Goal: Task Accomplishment & Management: Use online tool/utility

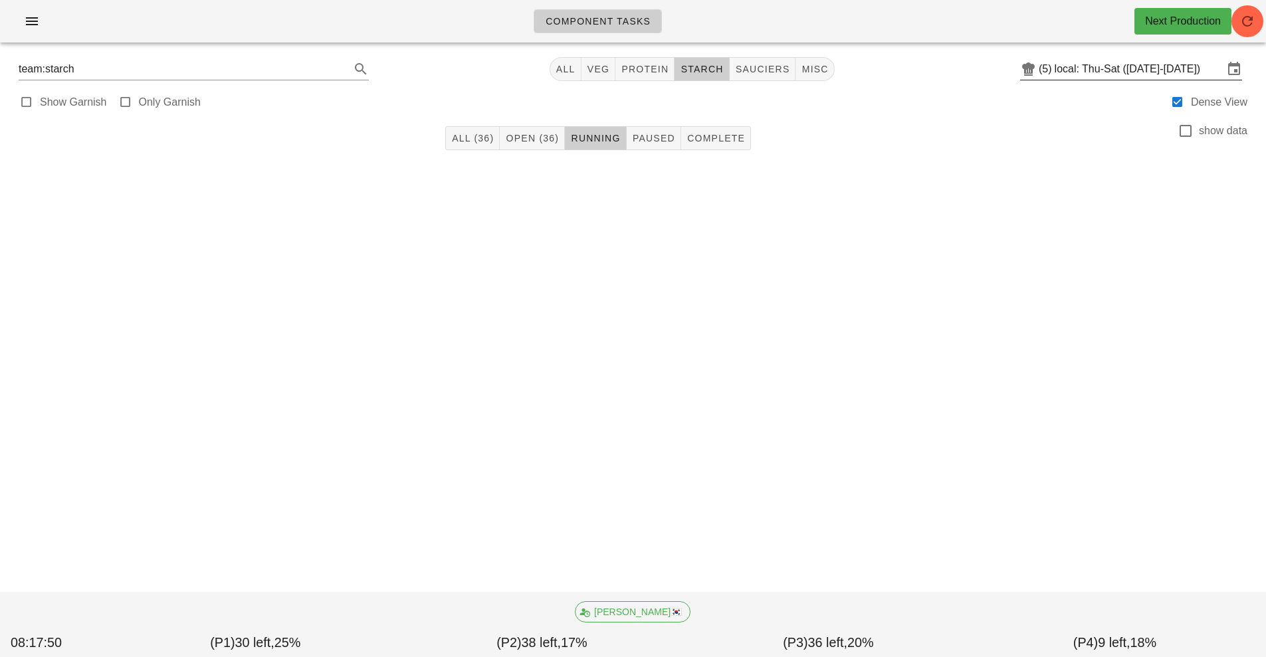
click at [1134, 65] on input "local: Thu-Sat ([DATE]-[DATE])" at bounding box center [1138, 68] width 169 height 21
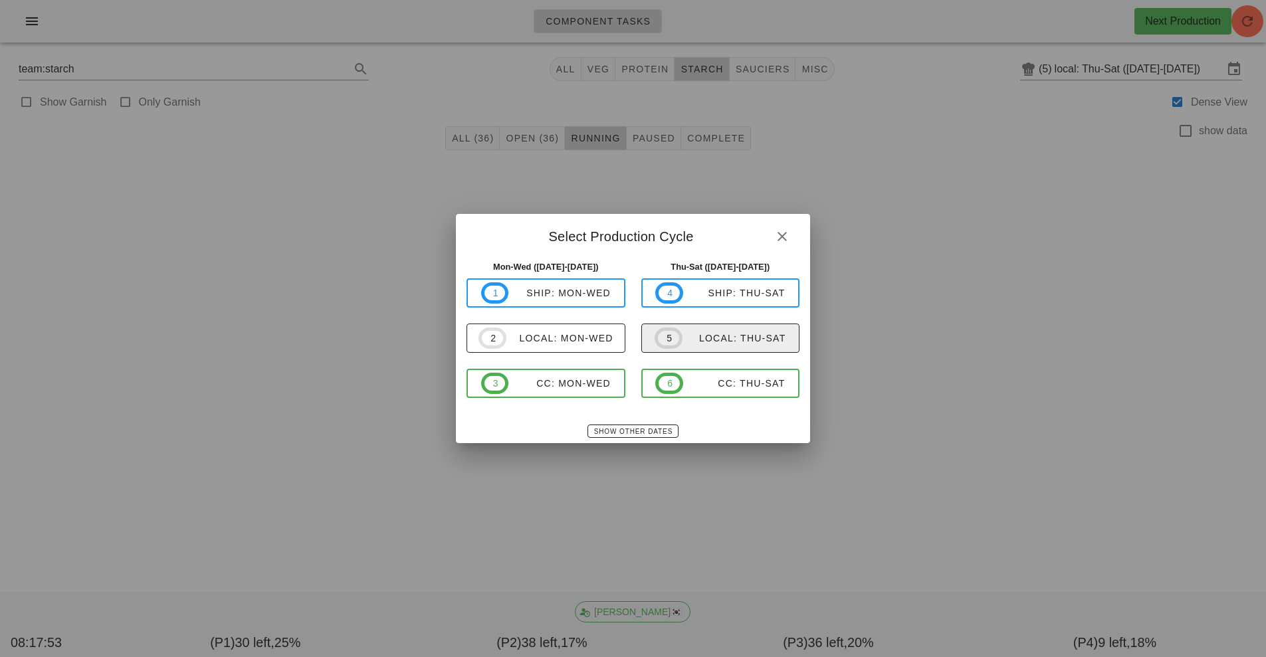
click at [719, 334] on div "local: Thu-Sat" at bounding box center [734, 338] width 104 height 11
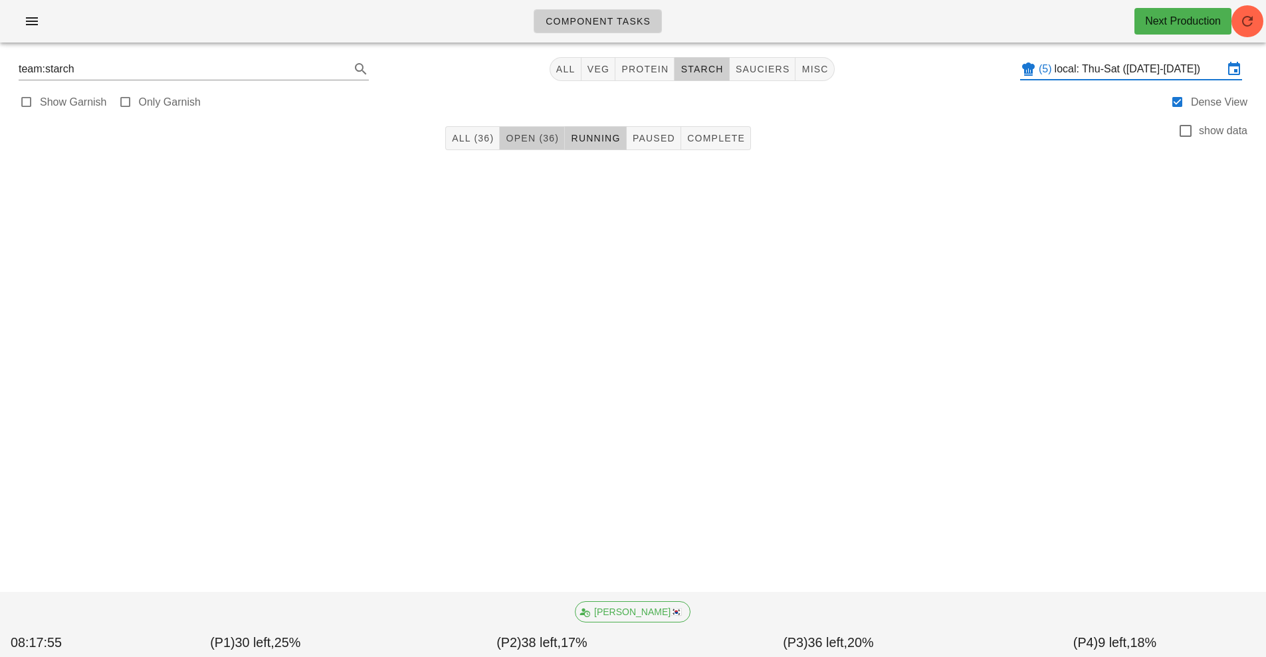
click at [526, 138] on span "Open (36)" at bounding box center [532, 138] width 54 height 11
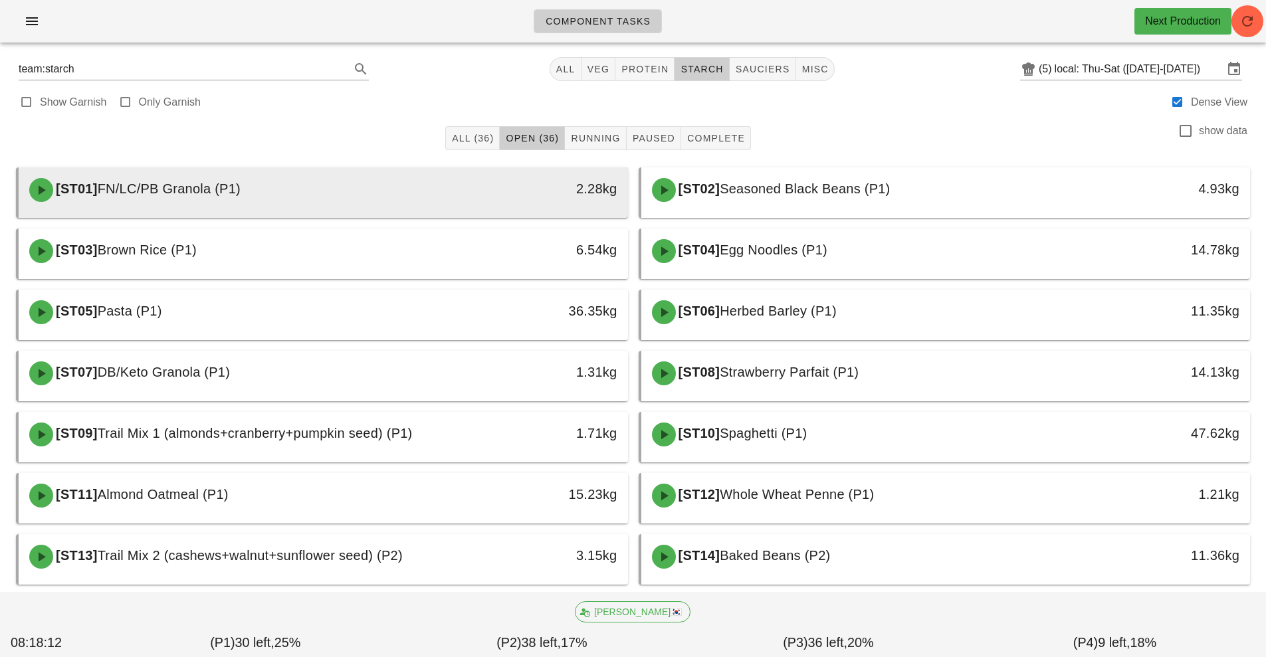
click at [433, 185] on div "[ST01] FN/LC/PB Granola (P1)" at bounding box center [247, 190] width 452 height 40
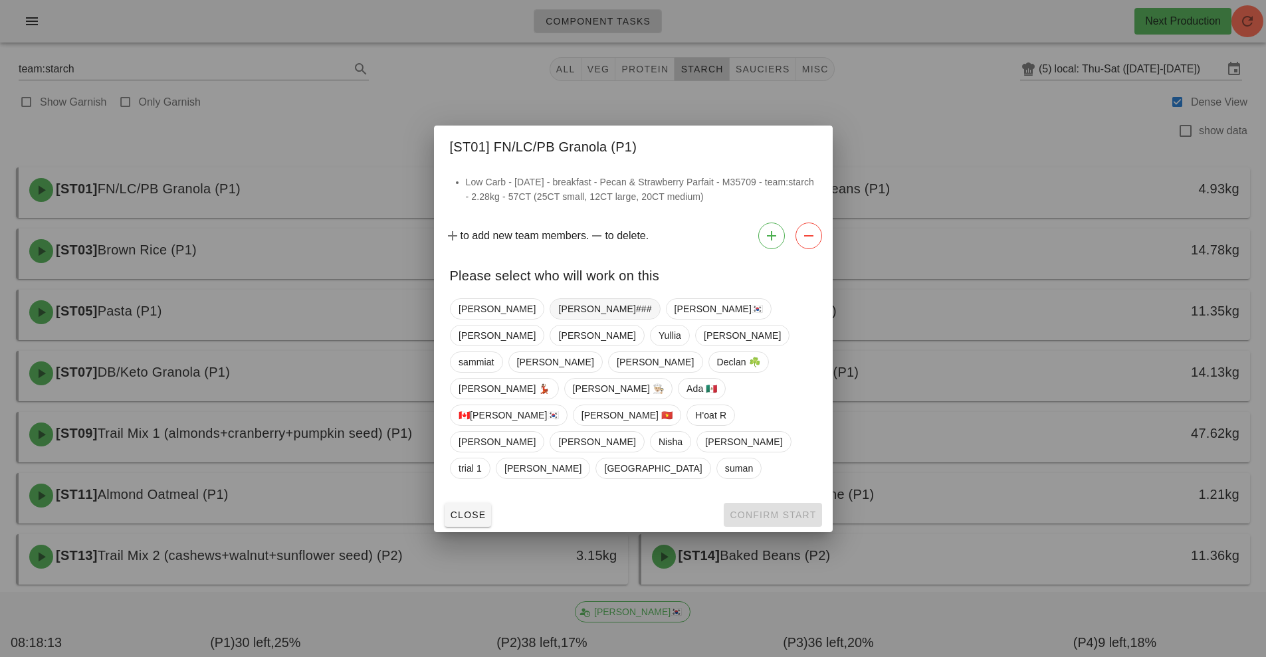
click at [558, 319] on span "[PERSON_NAME]###" at bounding box center [604, 309] width 93 height 20
click at [759, 510] on span "Confirm Start" at bounding box center [772, 515] width 87 height 11
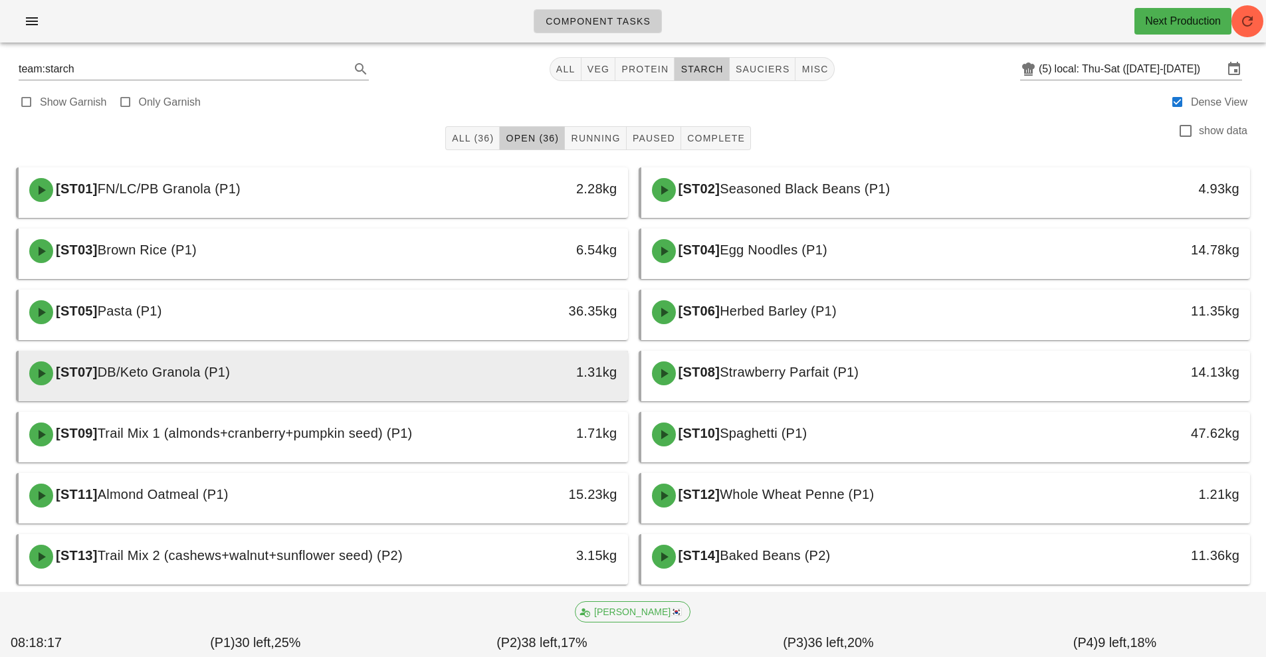
click at [450, 373] on div "[ST07] DB/Keto Granola (P1)" at bounding box center [247, 373] width 452 height 40
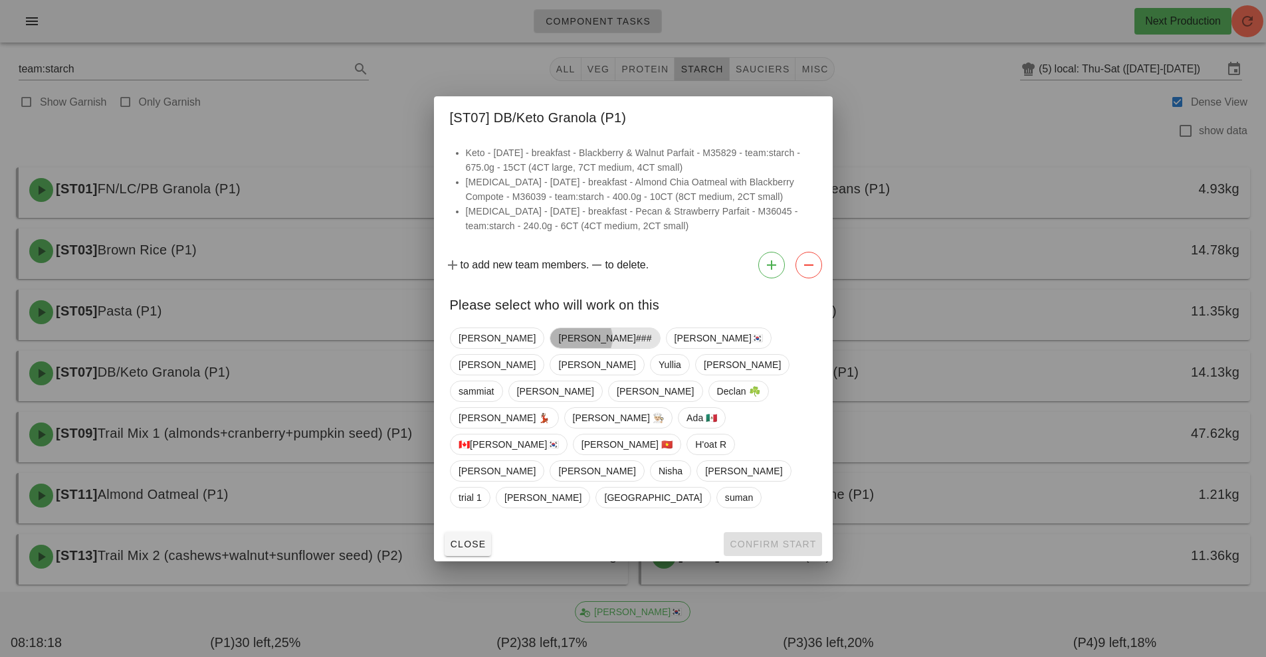
click at [558, 348] on span "[PERSON_NAME]###" at bounding box center [604, 338] width 93 height 20
click at [755, 532] on button "Confirm Start" at bounding box center [773, 544] width 98 height 24
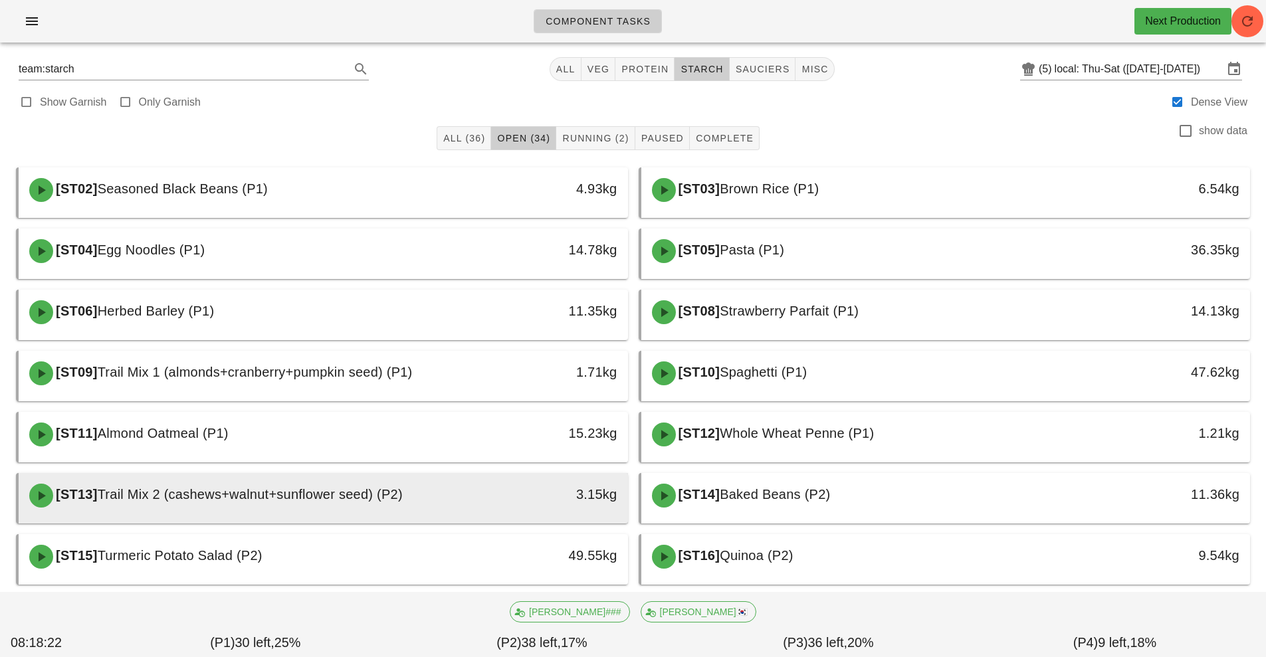
click at [486, 502] on div "3.15kg" at bounding box center [549, 494] width 135 height 21
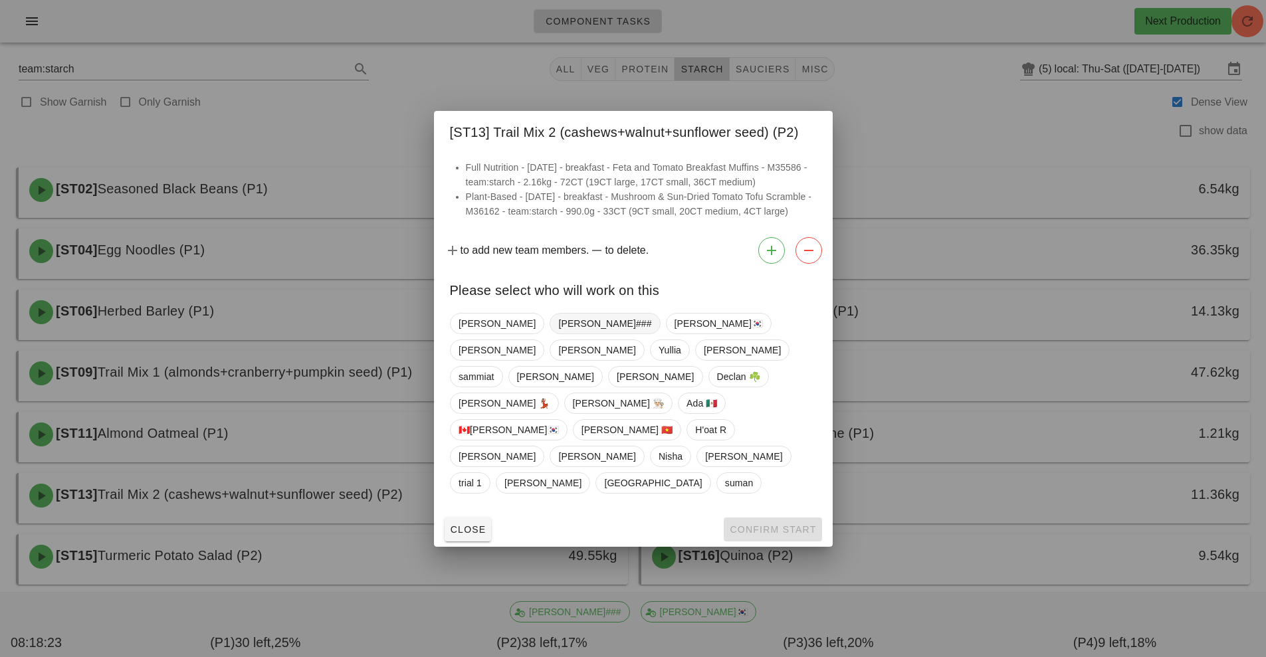
click at [558, 334] on span "[PERSON_NAME]###" at bounding box center [604, 324] width 93 height 20
click at [765, 524] on span "Confirm Start" at bounding box center [772, 529] width 87 height 11
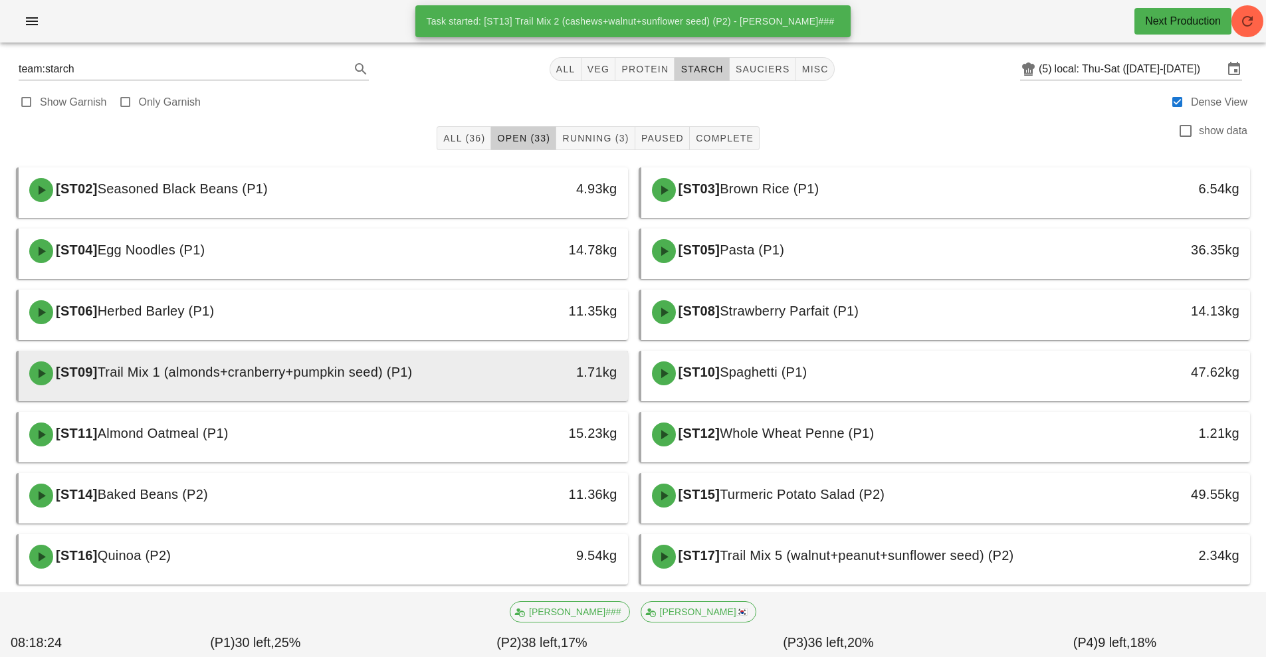
click at [405, 389] on div "[ST09] Trail Mix 1 (almonds+cranberry+pumpkin seed) (P1)" at bounding box center [247, 373] width 452 height 40
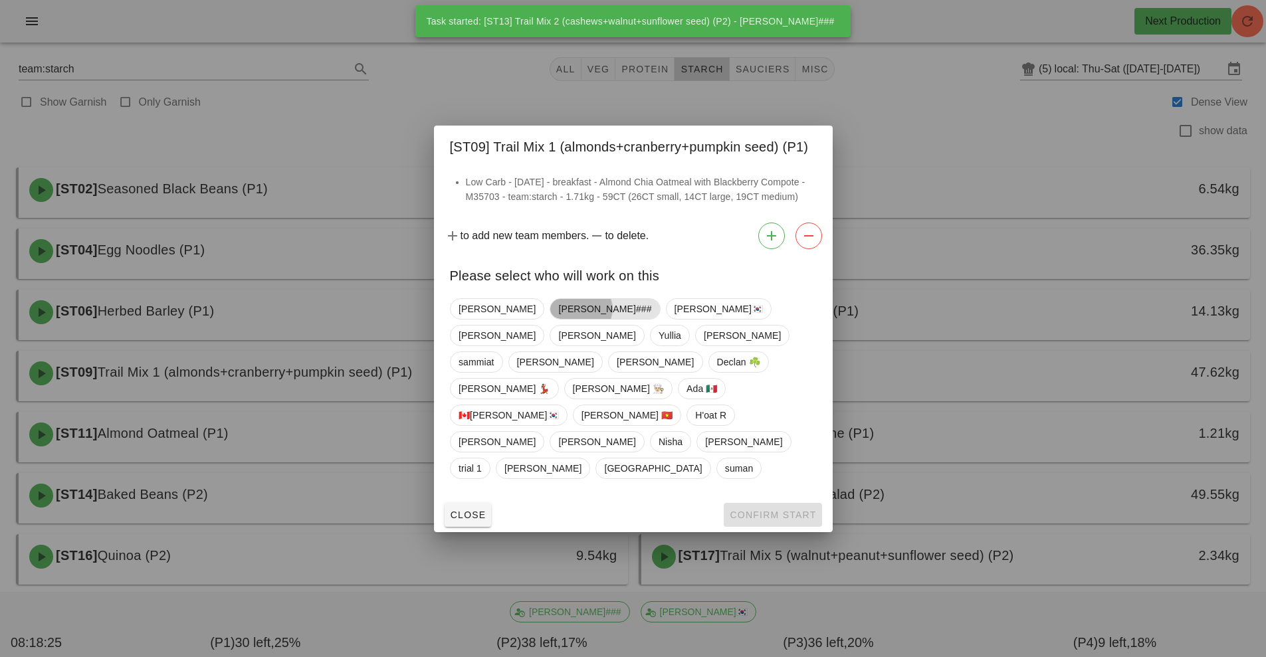
click at [558, 319] on span "[PERSON_NAME]###" at bounding box center [604, 309] width 93 height 20
click at [765, 510] on span "Confirm Start" at bounding box center [772, 515] width 87 height 11
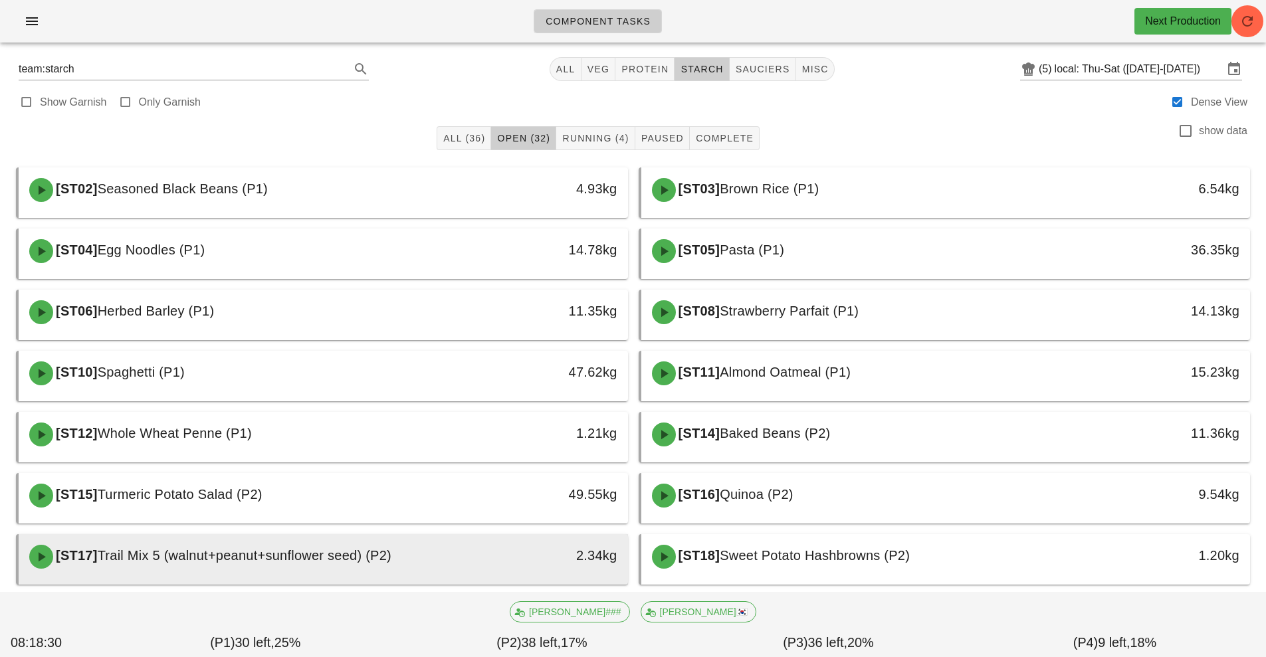
click at [478, 571] on div "2.34kg" at bounding box center [549, 557] width 151 height 40
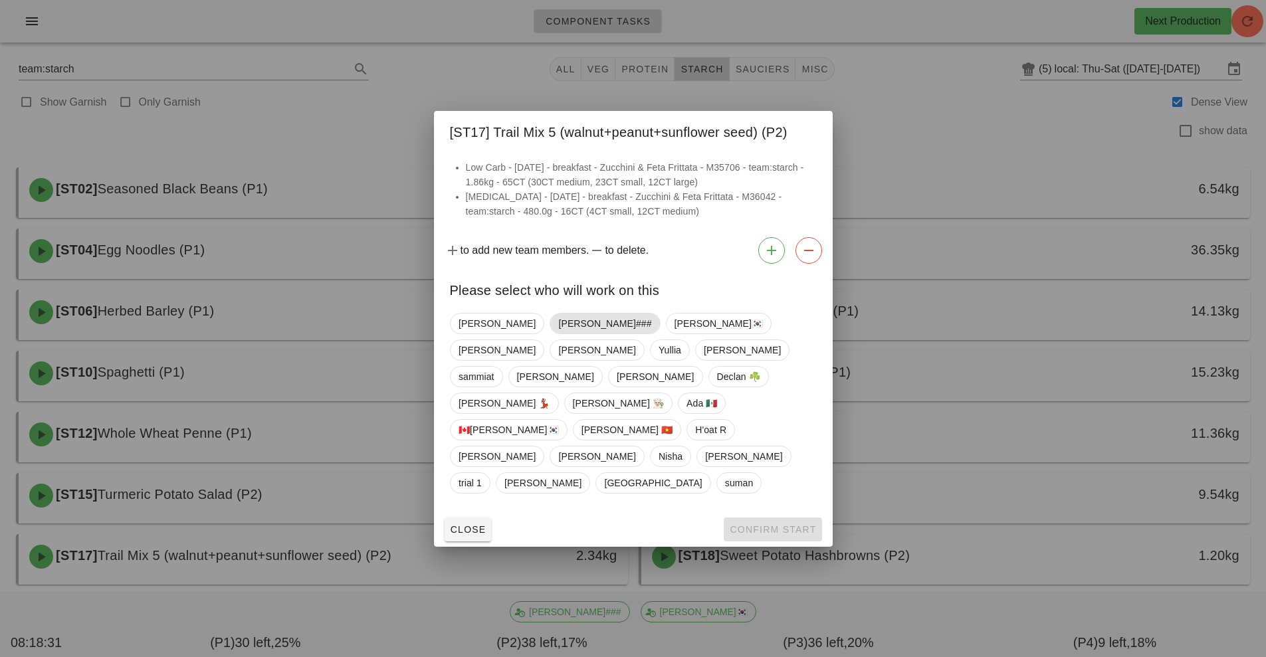
click at [558, 334] on span "[PERSON_NAME]###" at bounding box center [604, 324] width 93 height 20
click at [752, 524] on span "Confirm Start" at bounding box center [772, 529] width 87 height 11
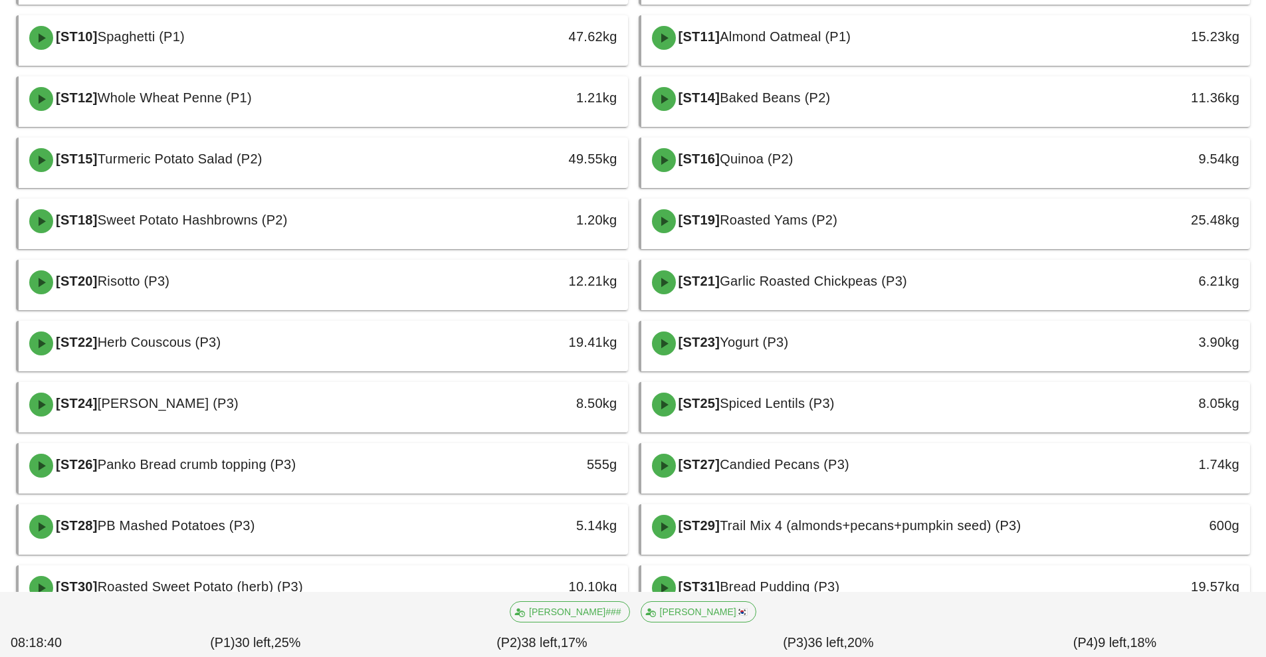
scroll to position [375, 0]
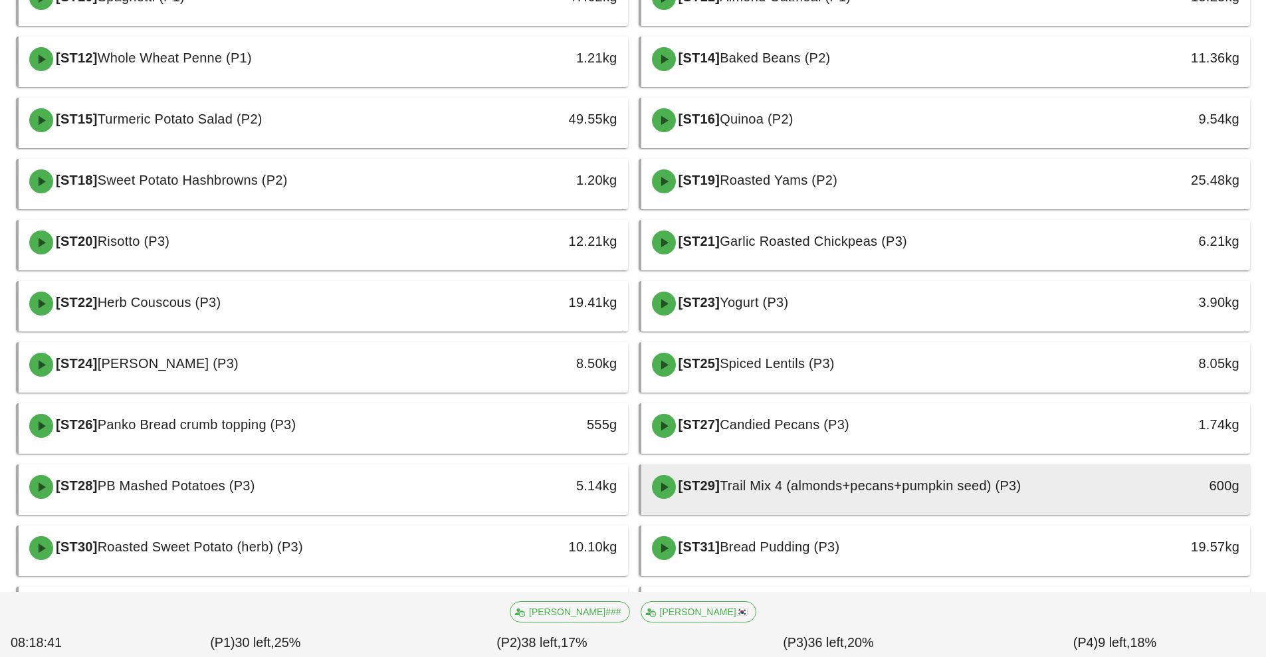
click at [787, 495] on div "[ST29] Trail Mix 4 (almonds+pecans+pumpkin seed) (P3)" at bounding box center [870, 487] width 452 height 40
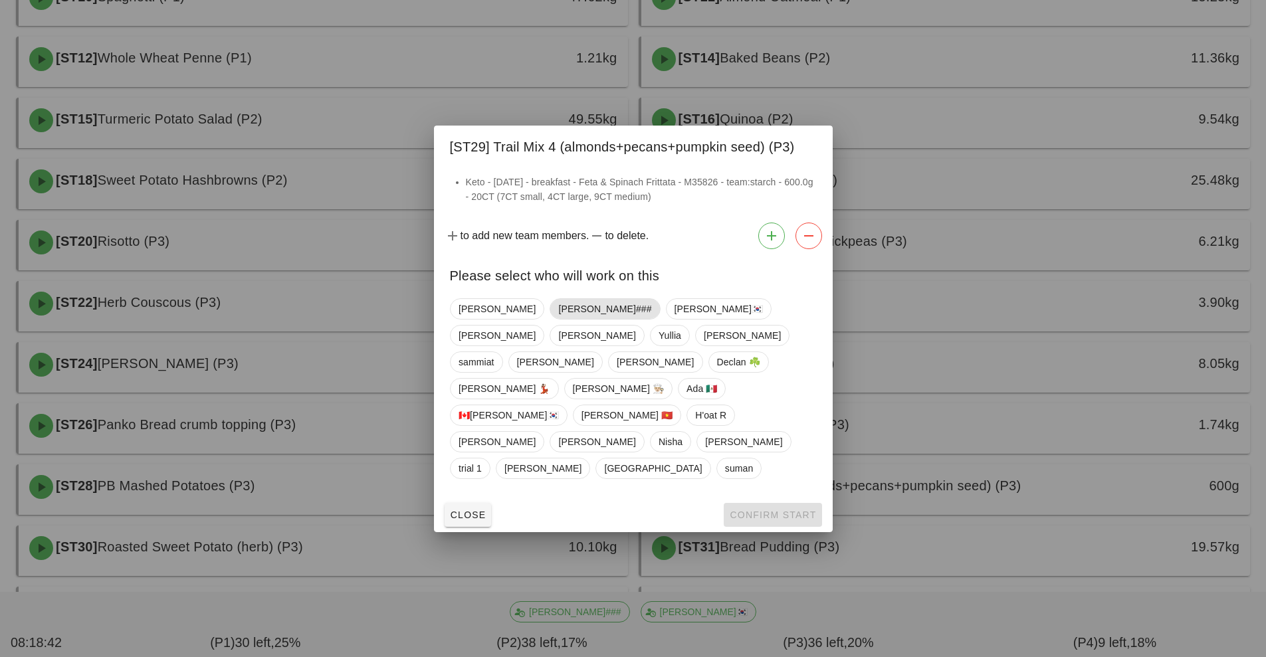
click at [558, 319] on span "[PERSON_NAME]###" at bounding box center [604, 309] width 93 height 20
click at [779, 503] on button "Confirm Start" at bounding box center [773, 515] width 98 height 24
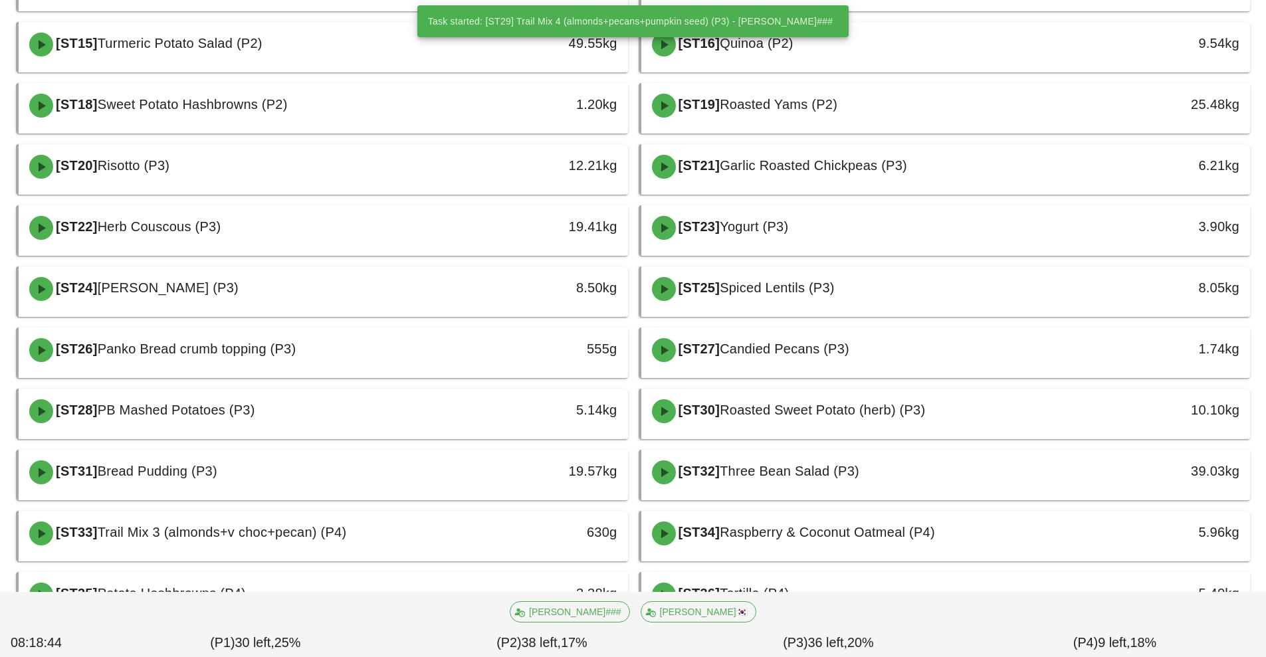
scroll to position [512, 0]
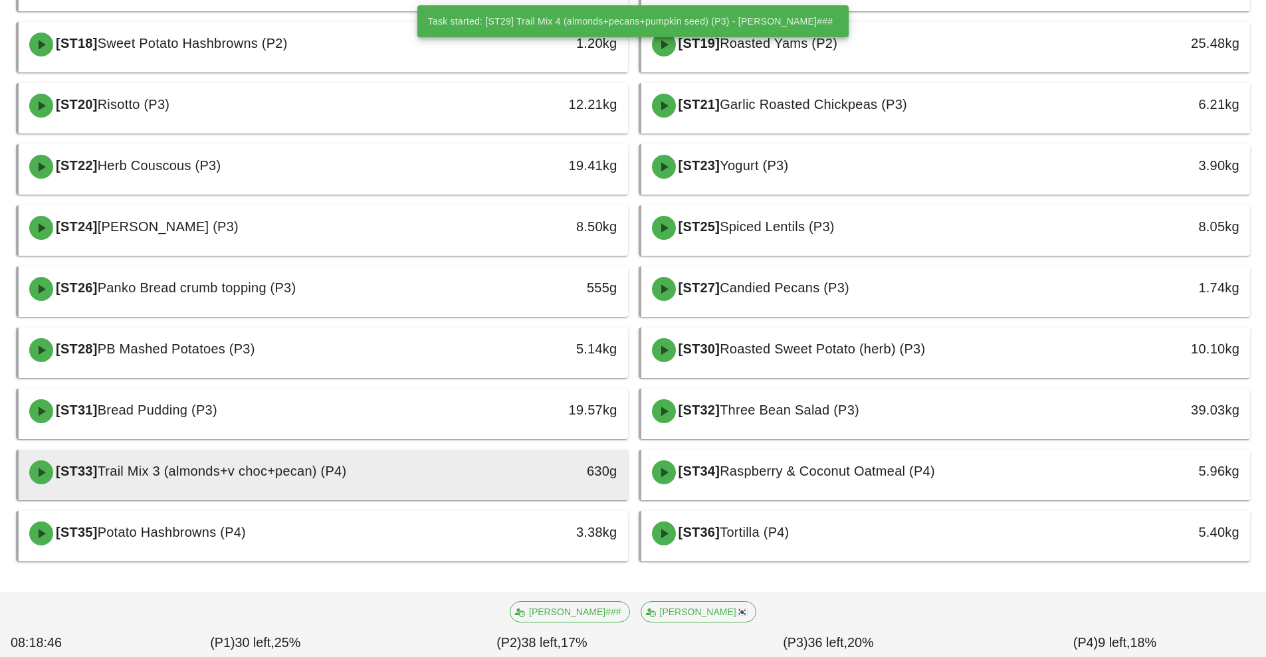
click at [444, 472] on div "[ST33] Trail Mix 3 (almonds+v choc+pecan) (P4)" at bounding box center [247, 472] width 452 height 40
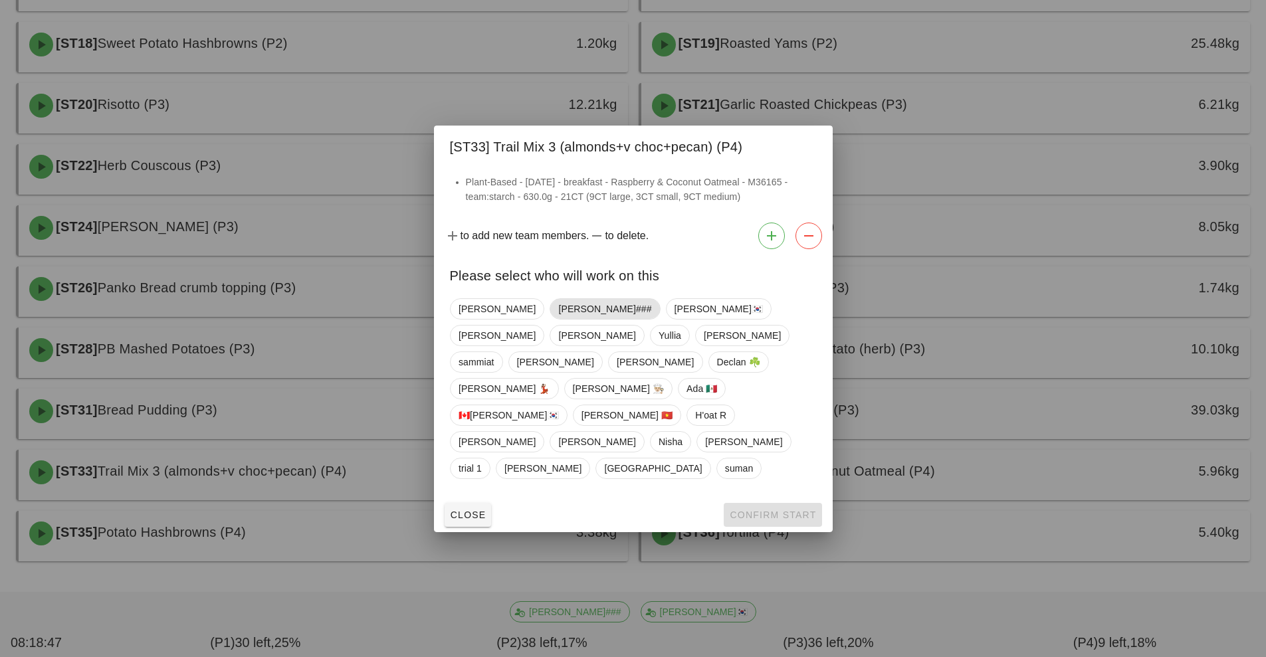
click at [558, 319] on span "[PERSON_NAME]###" at bounding box center [604, 309] width 93 height 20
click at [762, 510] on span "Confirm Start" at bounding box center [772, 515] width 87 height 11
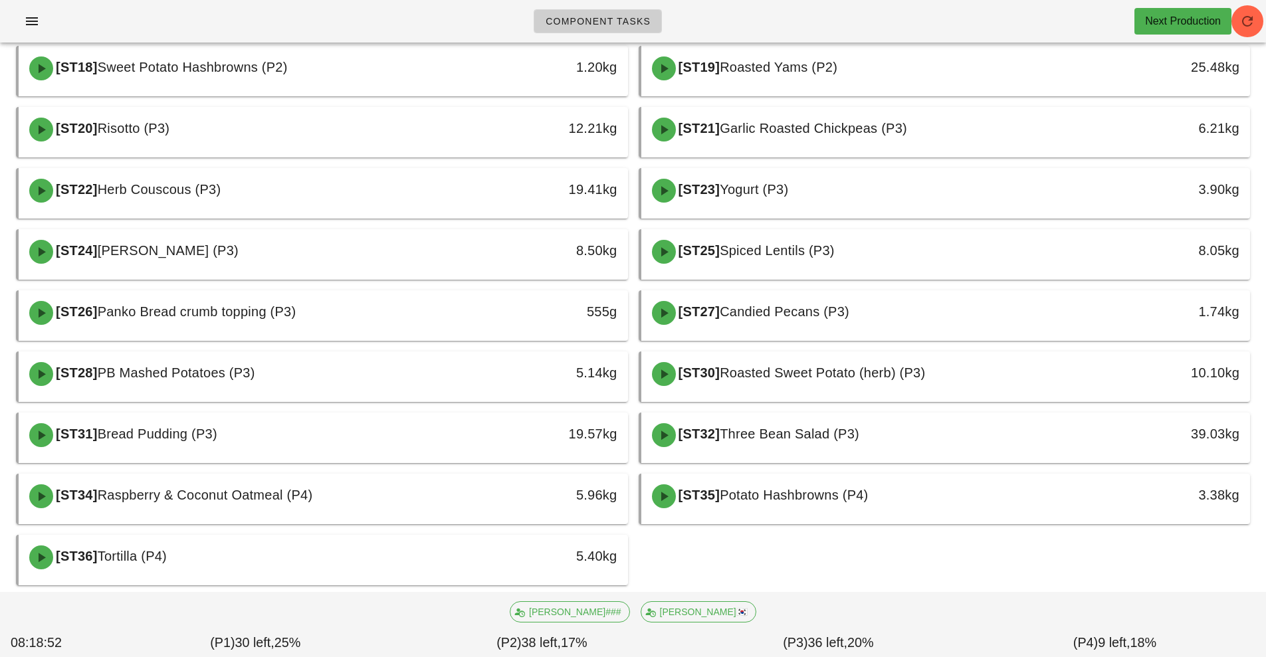
scroll to position [460, 0]
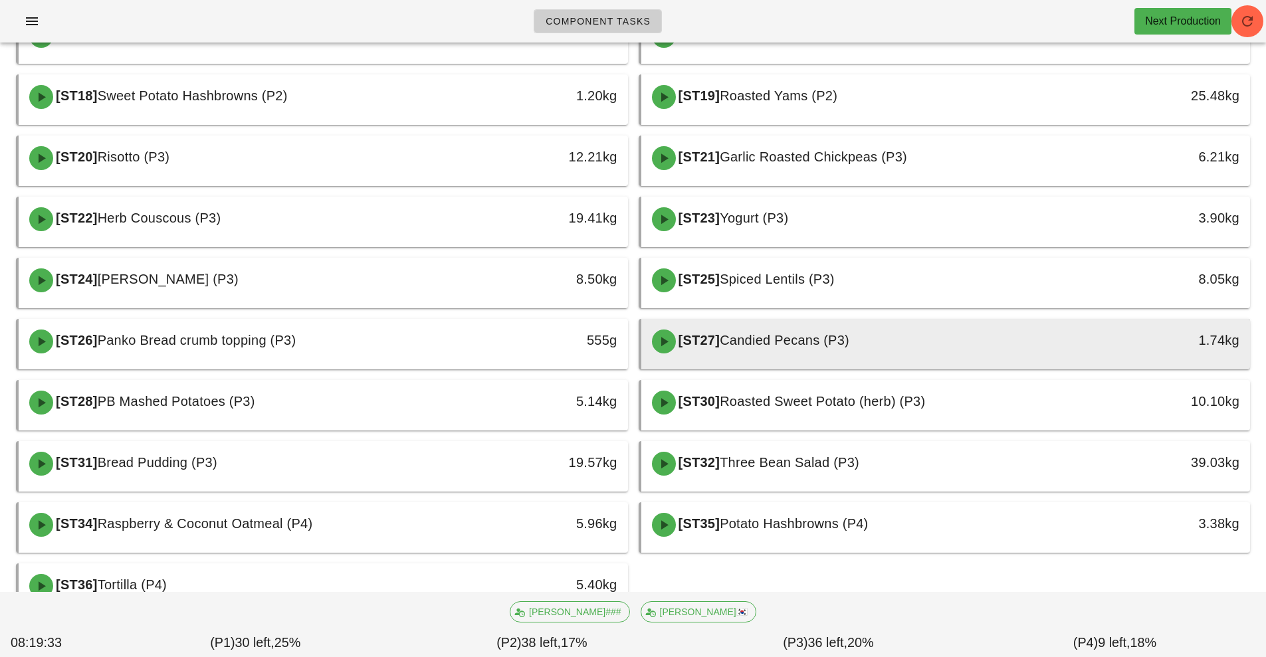
click at [802, 336] on span "Candied Pecans (P3)" at bounding box center [785, 340] width 130 height 15
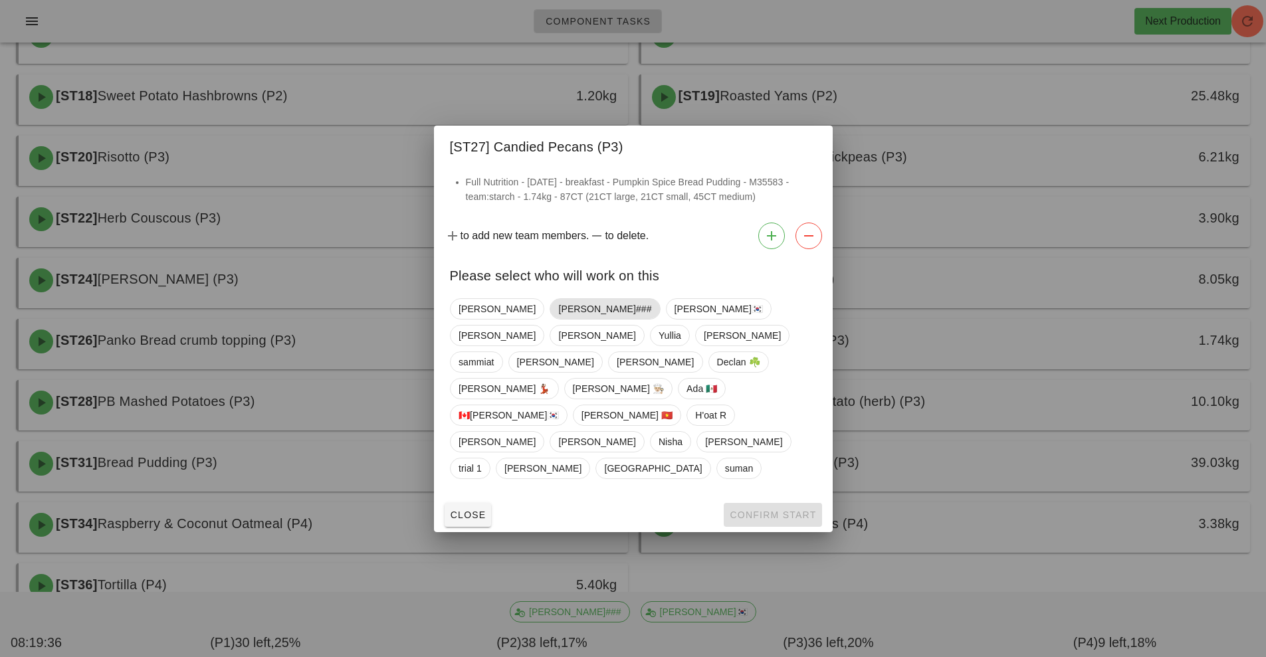
click at [558, 319] on span "[PERSON_NAME]###" at bounding box center [604, 309] width 93 height 20
click at [775, 503] on button "Confirm Start" at bounding box center [773, 515] width 98 height 24
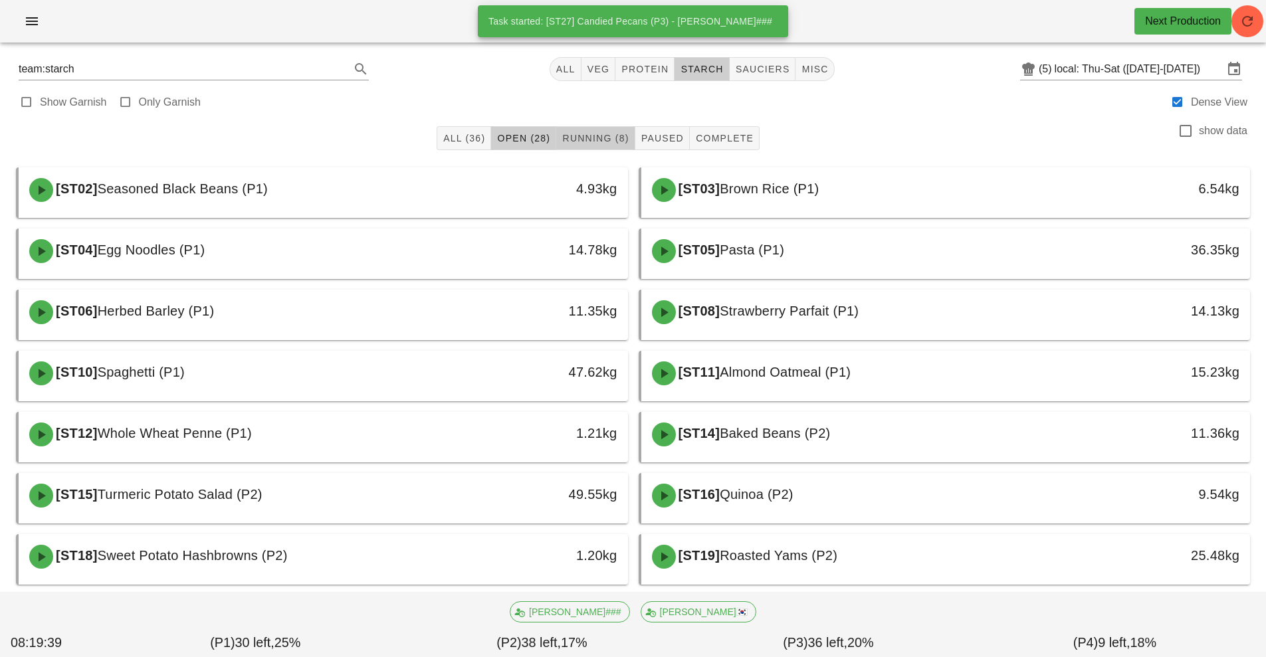
click at [592, 136] on span "Running (8)" at bounding box center [594, 138] width 67 height 11
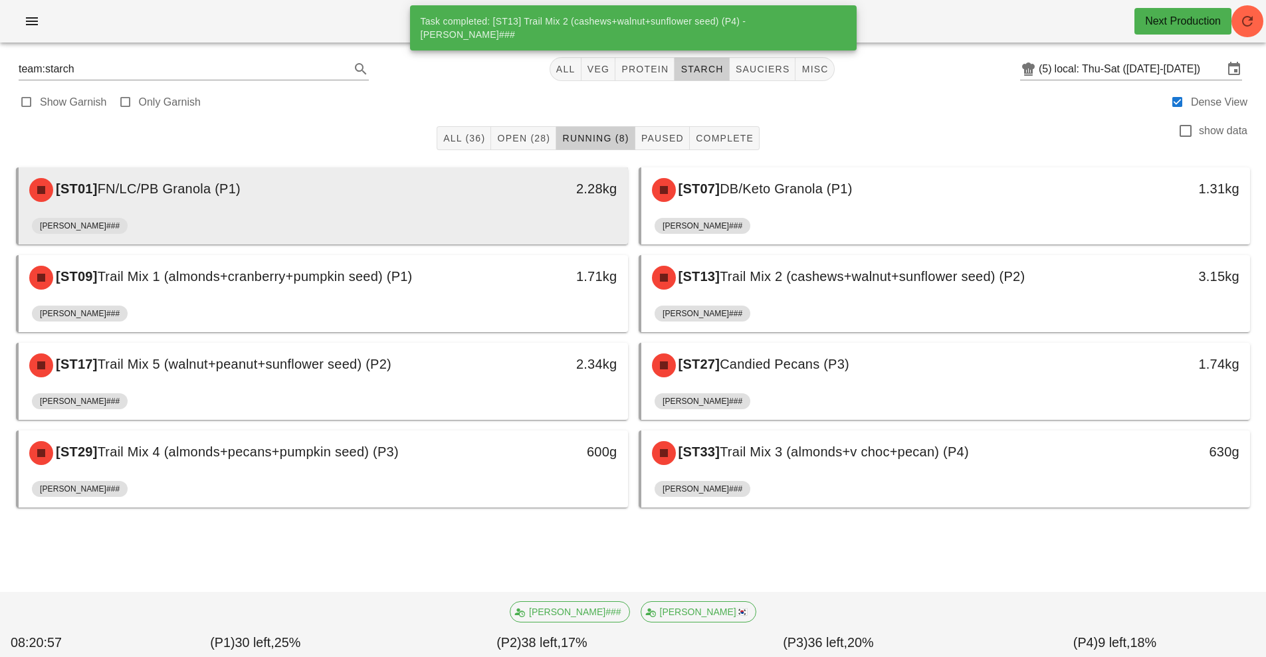
click at [379, 197] on div "[ST01] FN/LC/PB Granola (P1)" at bounding box center [247, 190] width 452 height 40
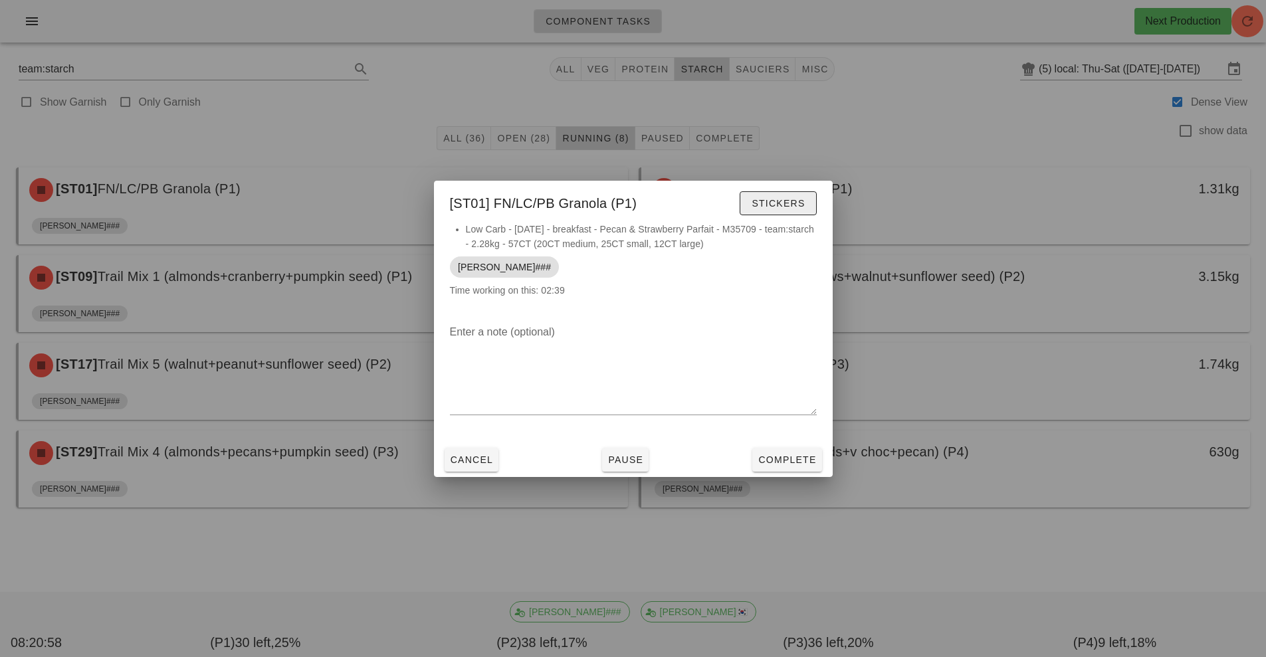
click at [761, 205] on span "Stickers" at bounding box center [778, 203] width 54 height 11
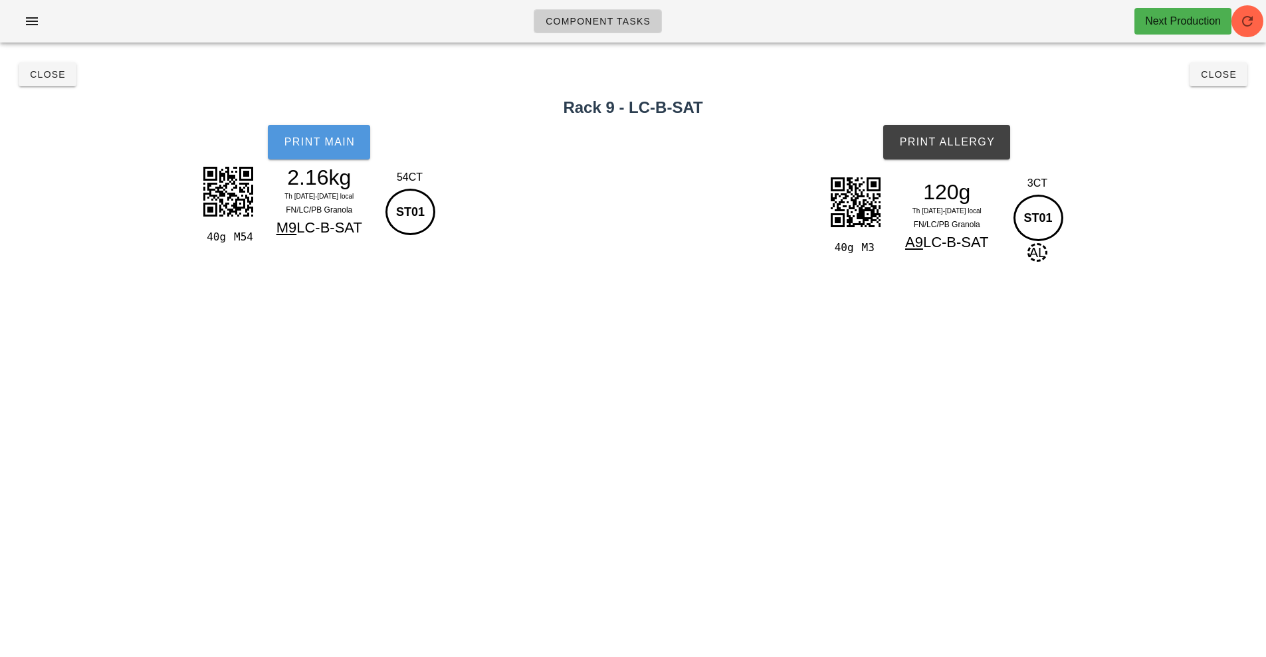
click at [325, 157] on button "Print Main" at bounding box center [319, 142] width 102 height 35
click at [949, 149] on button "Print Allergy" at bounding box center [946, 142] width 127 height 35
click at [41, 78] on span "Close" at bounding box center [47, 74] width 37 height 11
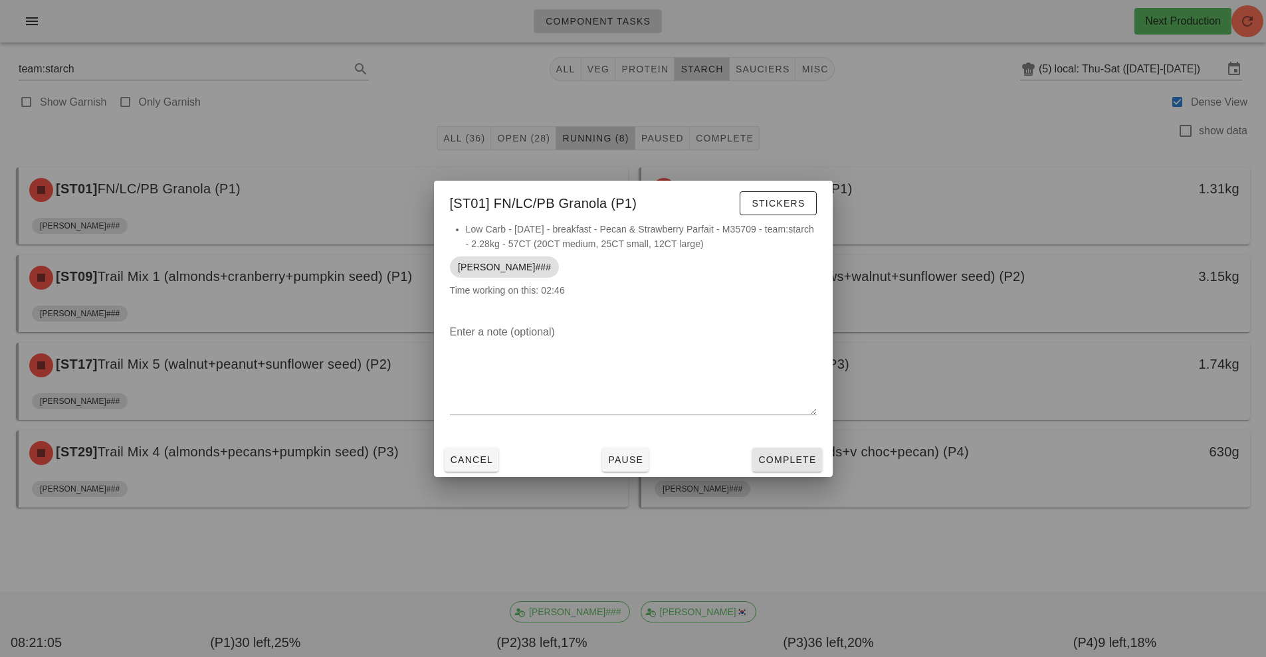
click at [801, 458] on span "Complete" at bounding box center [786, 459] width 58 height 11
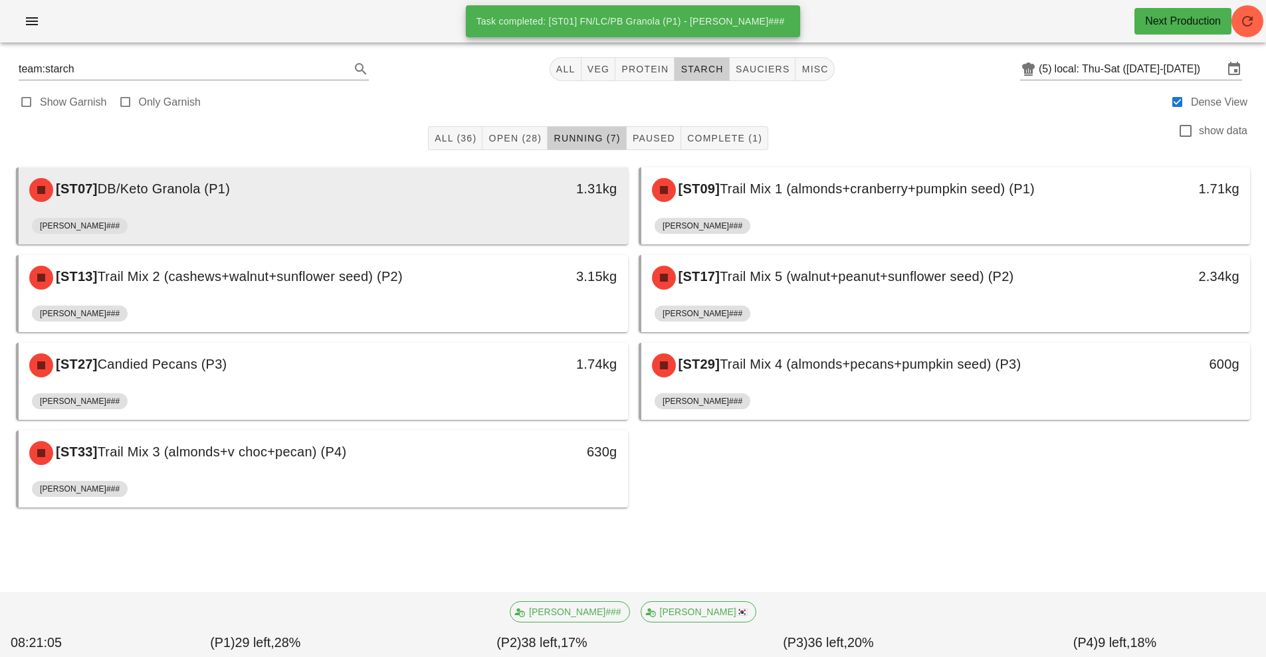
click at [440, 211] on div "[ST07] DB/Keto Granola (P1) 1.31kg" at bounding box center [323, 189] width 609 height 45
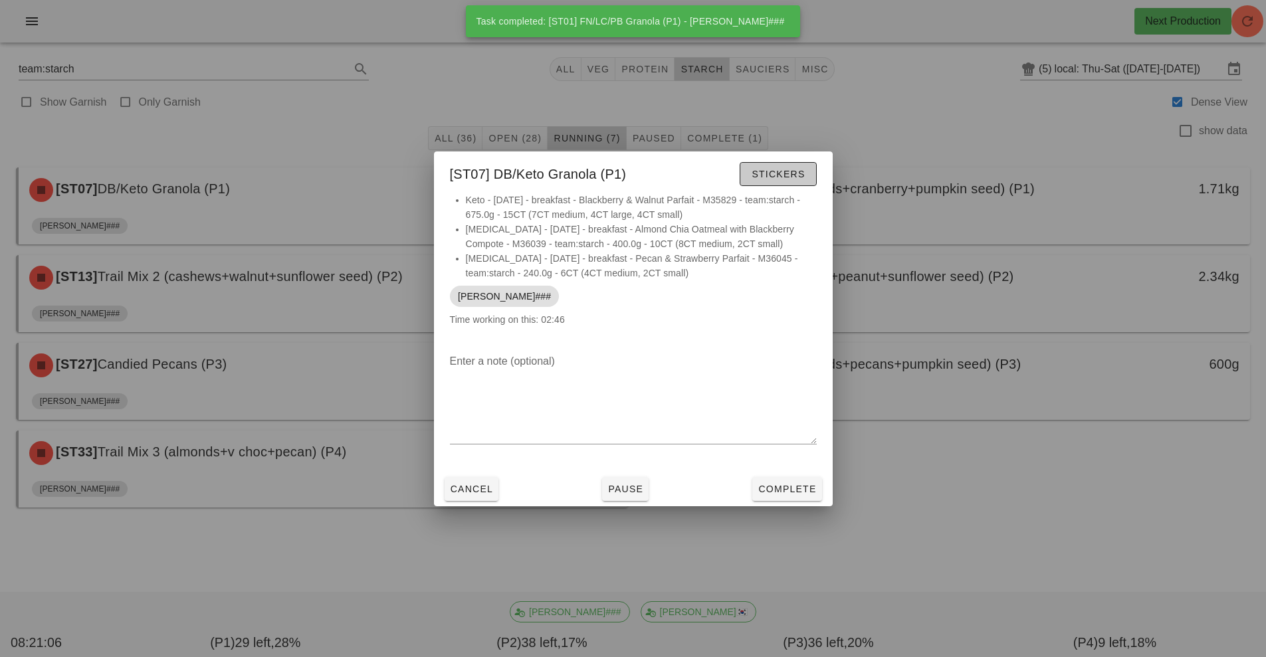
click at [775, 175] on span "Stickers" at bounding box center [778, 174] width 54 height 11
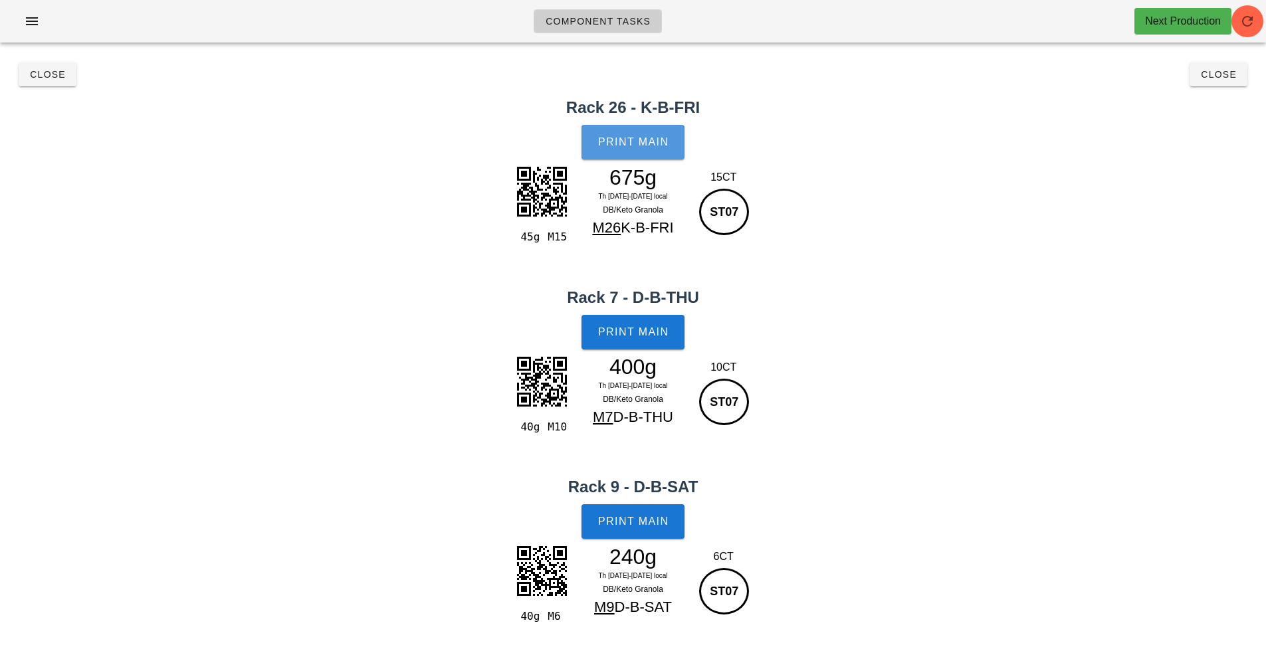
click at [612, 149] on button "Print Main" at bounding box center [632, 142] width 102 height 35
click at [632, 334] on span "Print Main" at bounding box center [633, 332] width 72 height 12
click at [638, 522] on span "Print Main" at bounding box center [633, 522] width 72 height 12
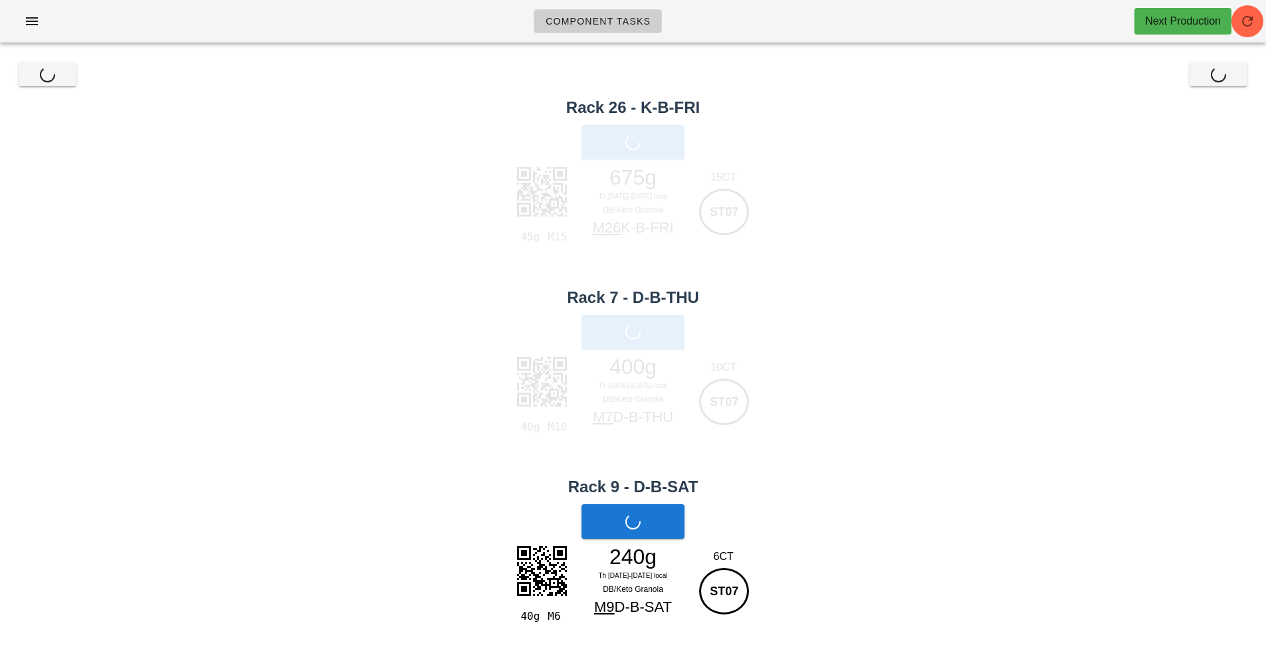
scroll to position [3, 0]
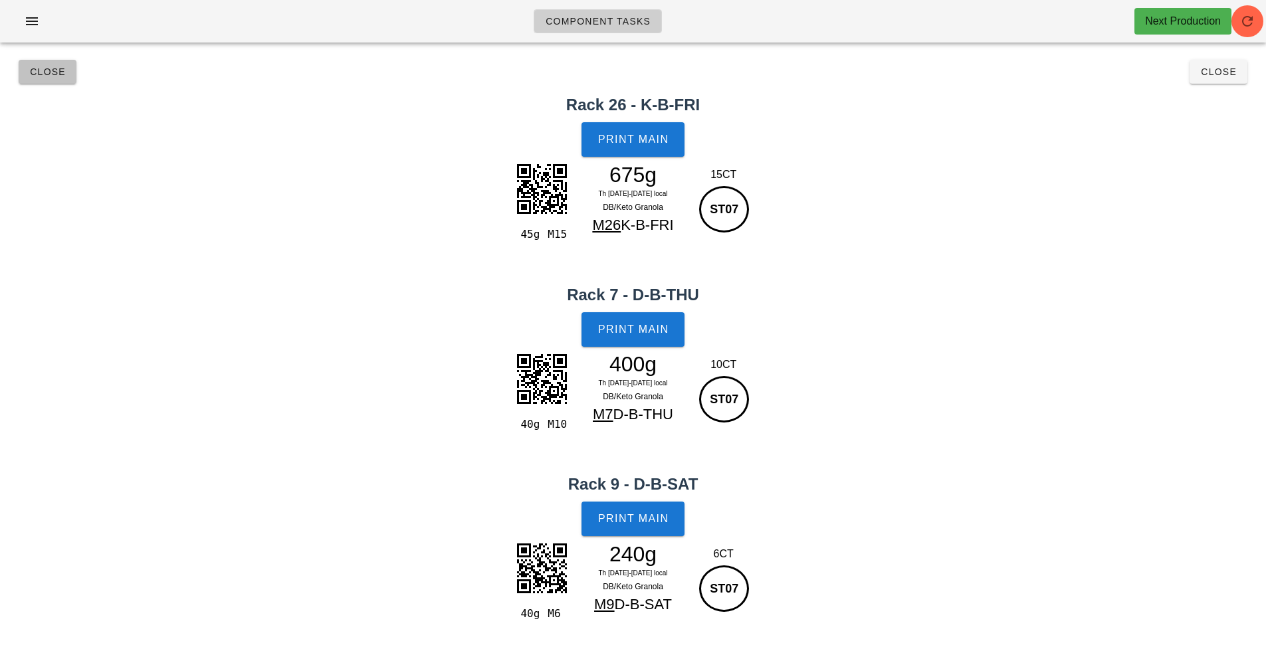
click at [49, 78] on button "Close" at bounding box center [48, 72] width 58 height 24
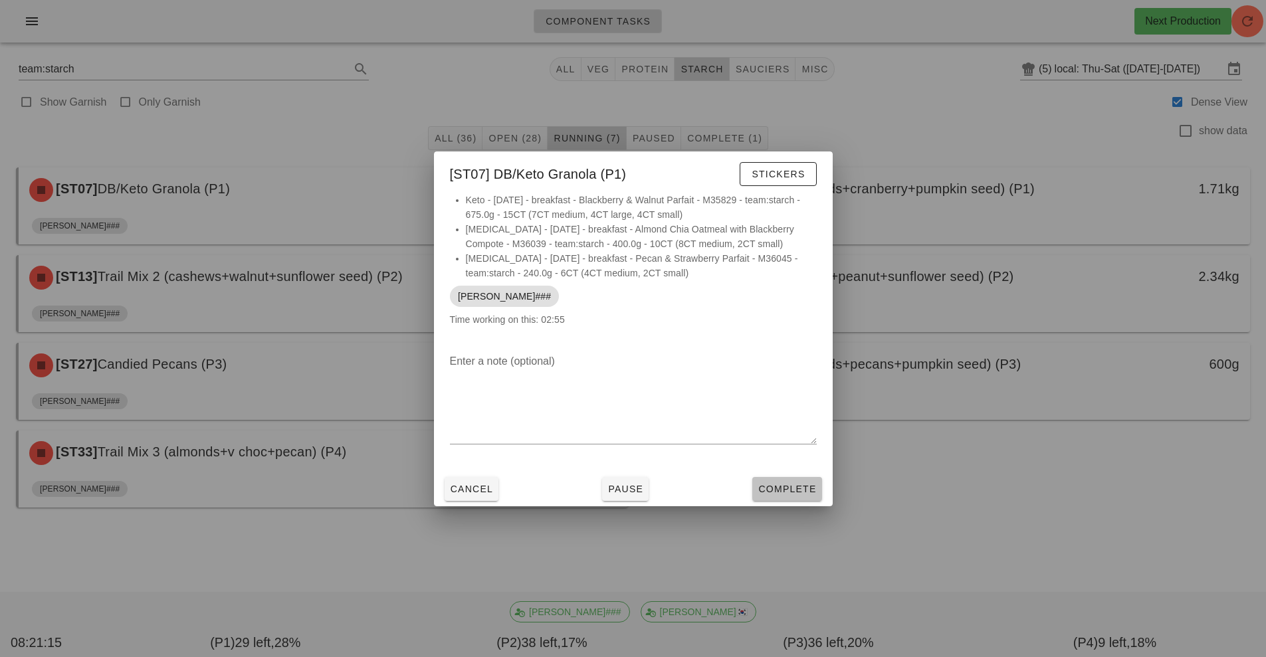
click at [787, 487] on span "Complete" at bounding box center [786, 489] width 58 height 11
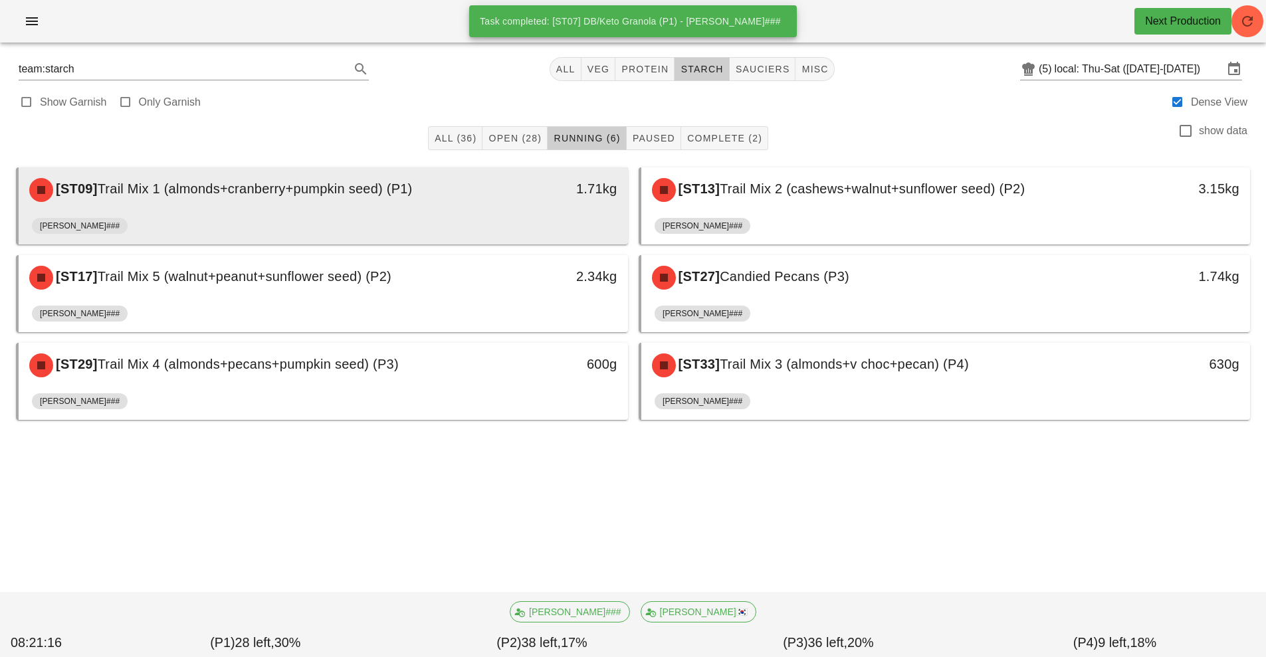
click at [462, 211] on div "[ST09] Trail Mix 1 (almonds+cranberry+pumpkin seed) (P1) 1.71kg" at bounding box center [323, 189] width 609 height 45
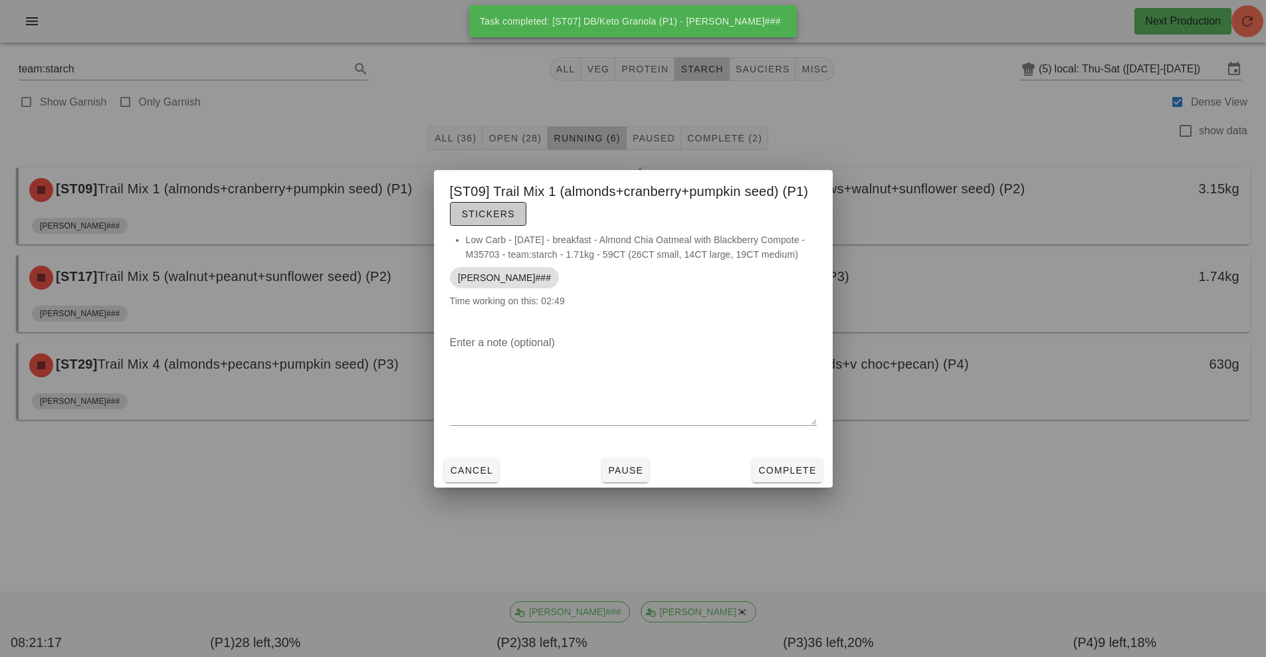
click at [495, 217] on span "Stickers" at bounding box center [488, 214] width 54 height 11
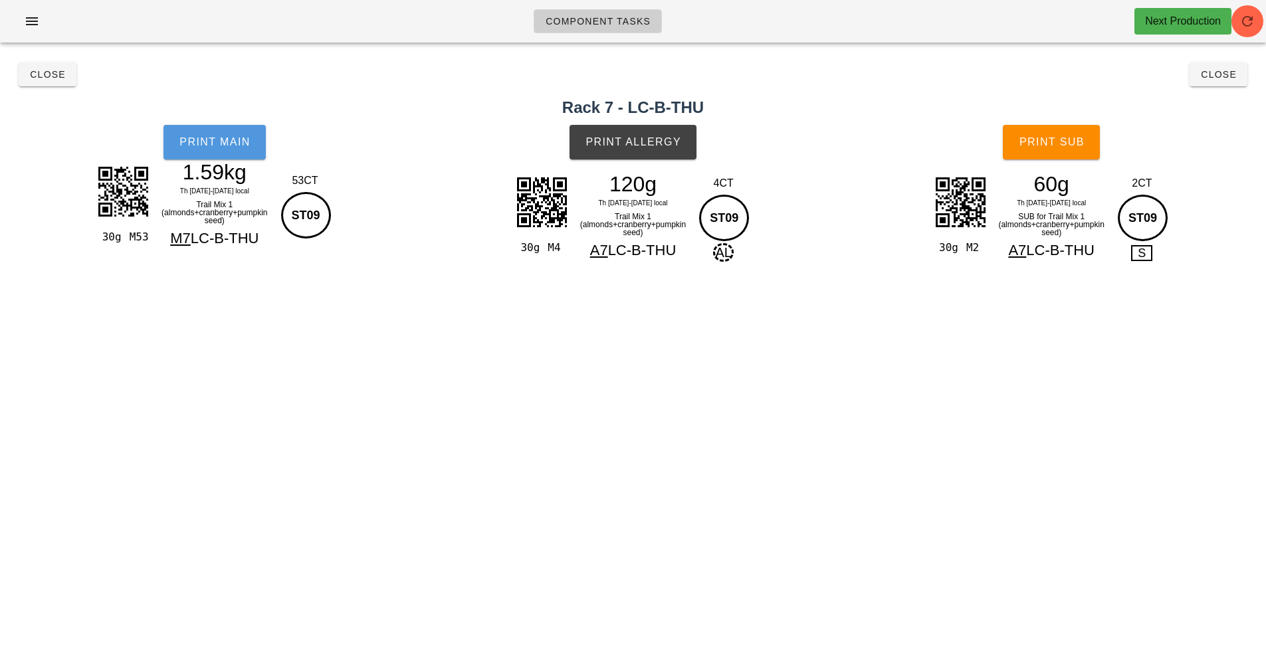
click at [239, 143] on span "Print Main" at bounding box center [215, 142] width 72 height 12
click at [640, 144] on span "Print Allergy" at bounding box center [633, 142] width 96 height 12
click at [1047, 154] on button "Print Sub" at bounding box center [1051, 142] width 97 height 35
click at [44, 81] on button "Close" at bounding box center [48, 74] width 58 height 24
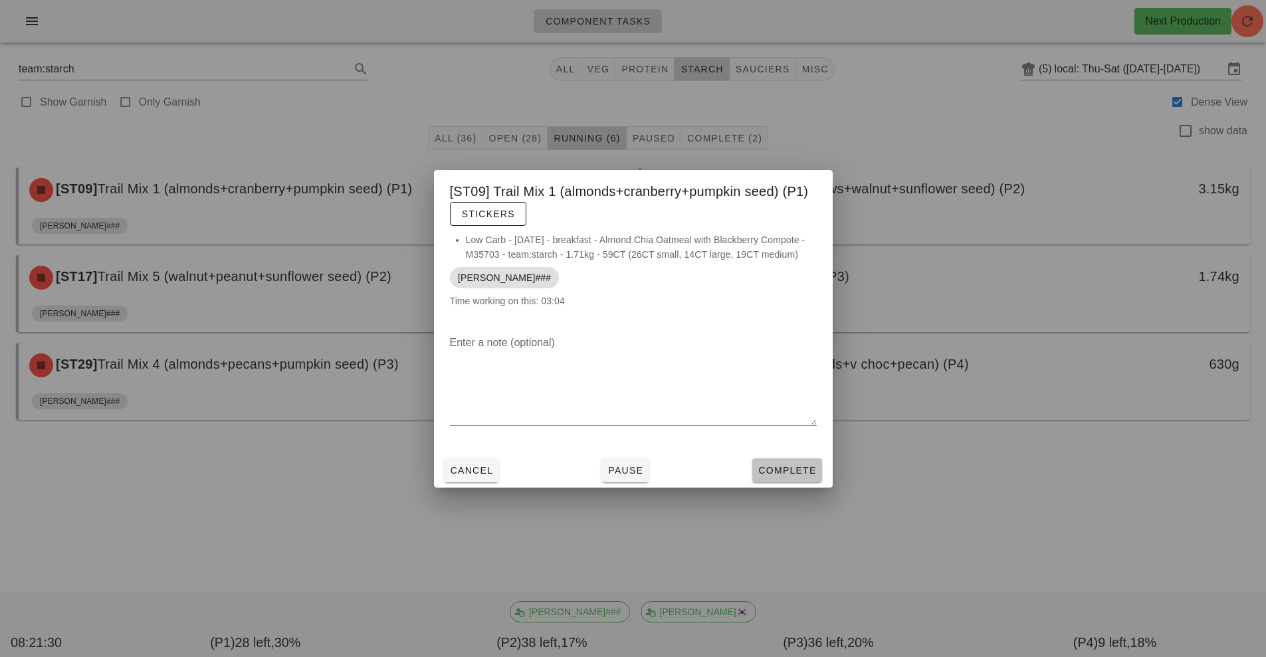
click at [765, 478] on button "Complete" at bounding box center [786, 470] width 69 height 24
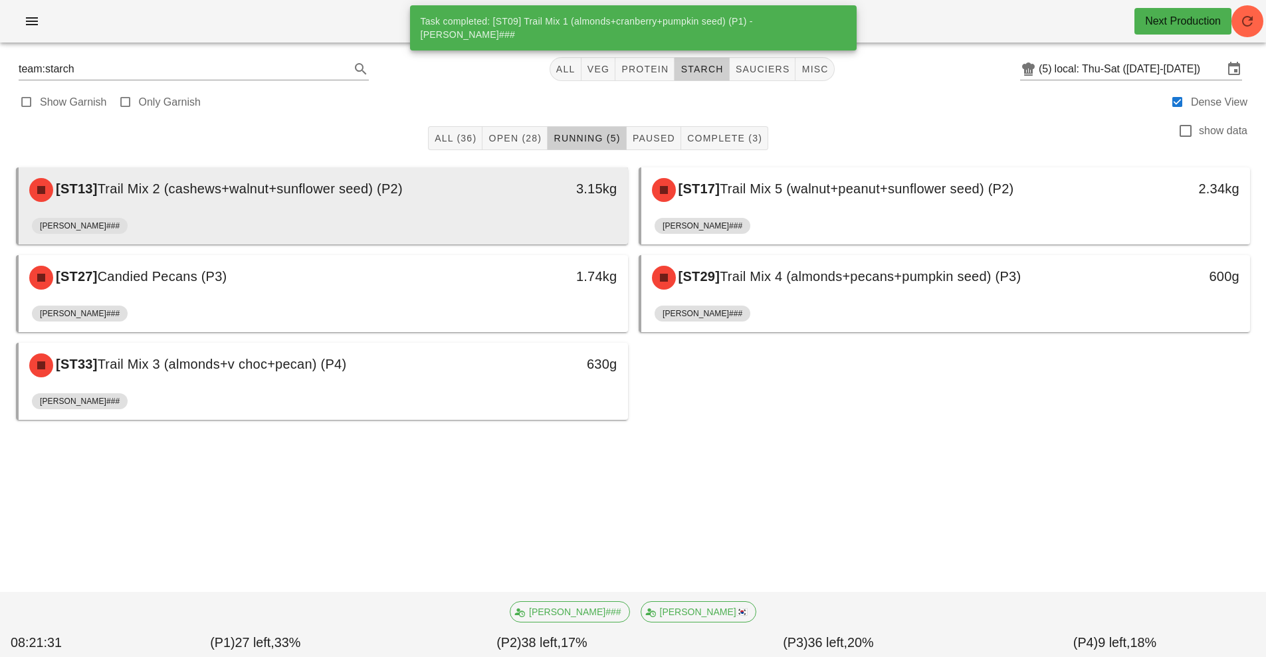
click at [436, 189] on div "[ST13] Trail Mix 2 (cashews+walnut+sunflower seed) (P2)" at bounding box center [247, 190] width 452 height 40
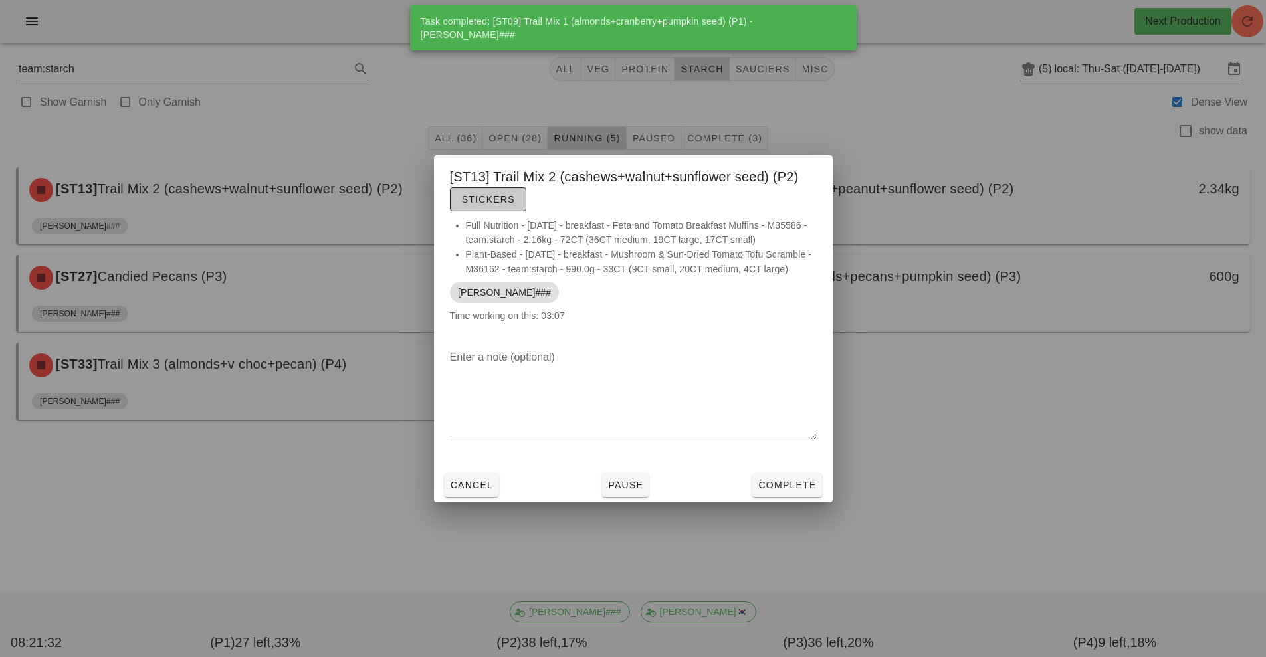
click at [495, 199] on span "Stickers" at bounding box center [488, 199] width 54 height 11
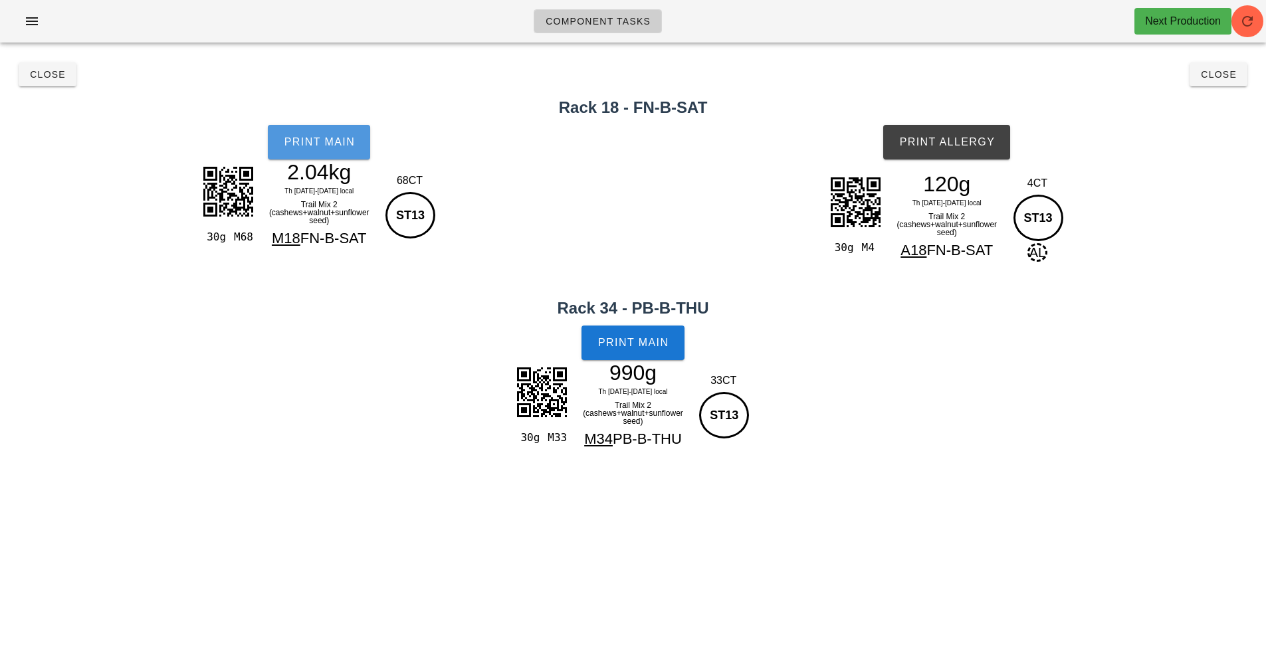
click at [319, 136] on span "Print Main" at bounding box center [319, 142] width 72 height 12
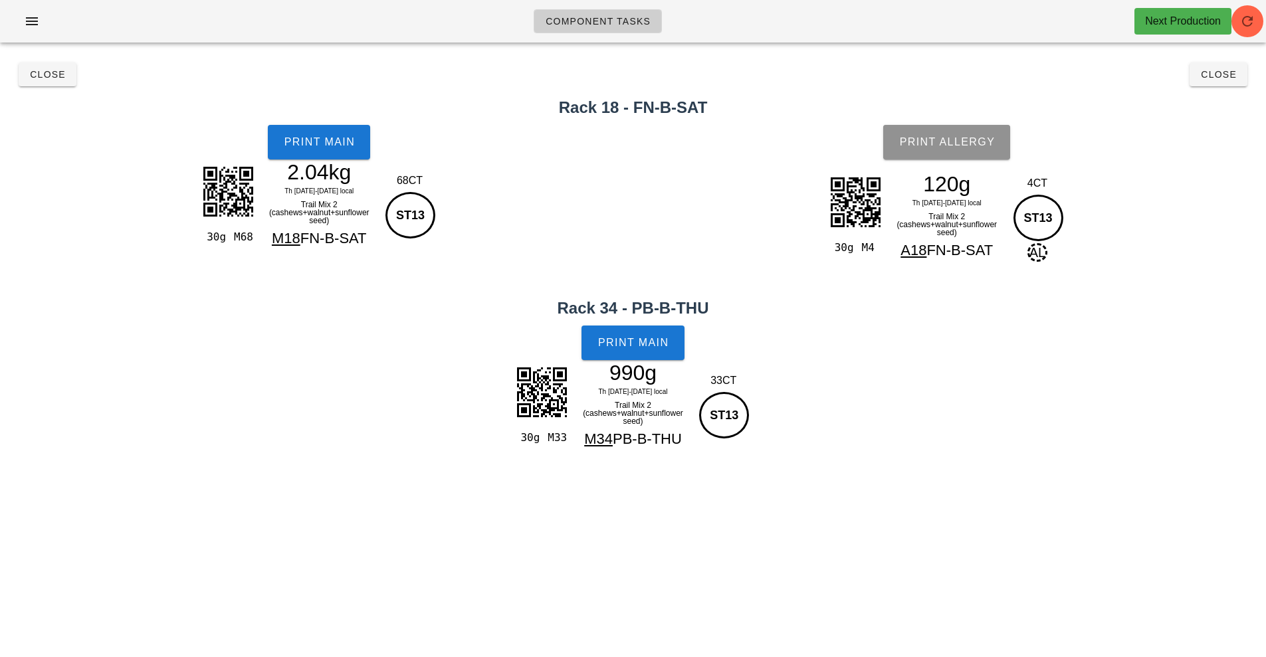
click at [937, 157] on button "Print Allergy" at bounding box center [946, 142] width 127 height 35
click at [642, 340] on span "Print Main" at bounding box center [633, 343] width 72 height 12
click at [32, 81] on button "Close" at bounding box center [48, 74] width 58 height 24
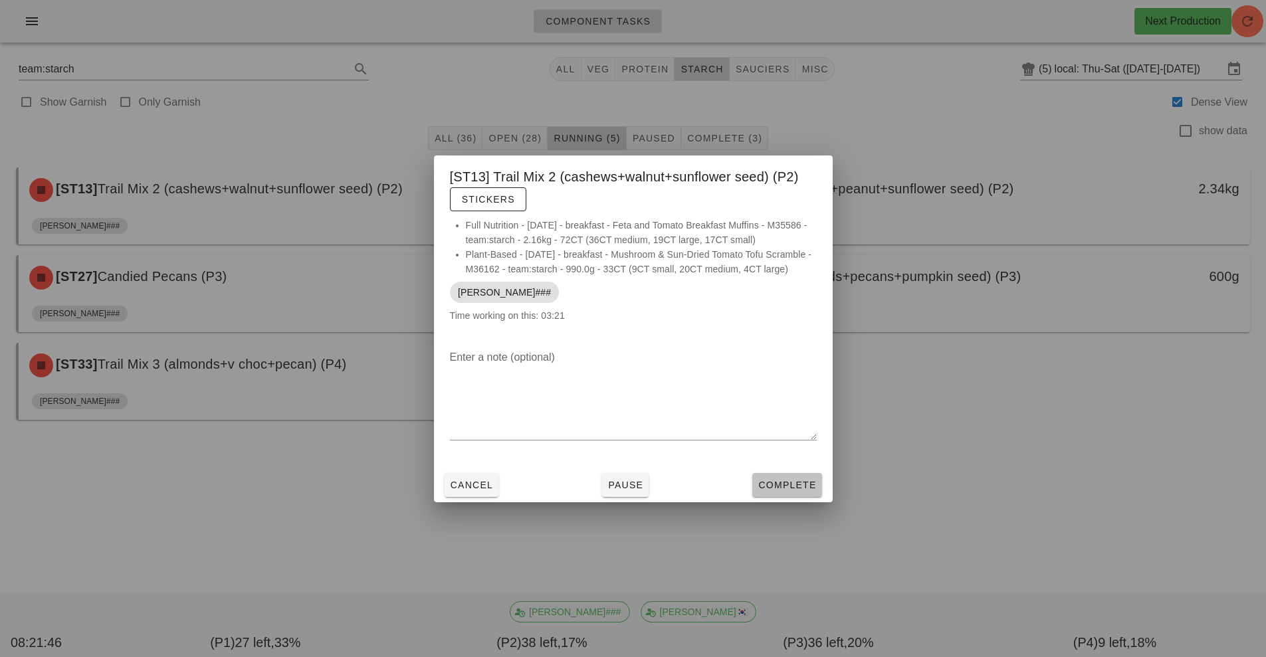
click at [777, 476] on button "Complete" at bounding box center [786, 485] width 69 height 24
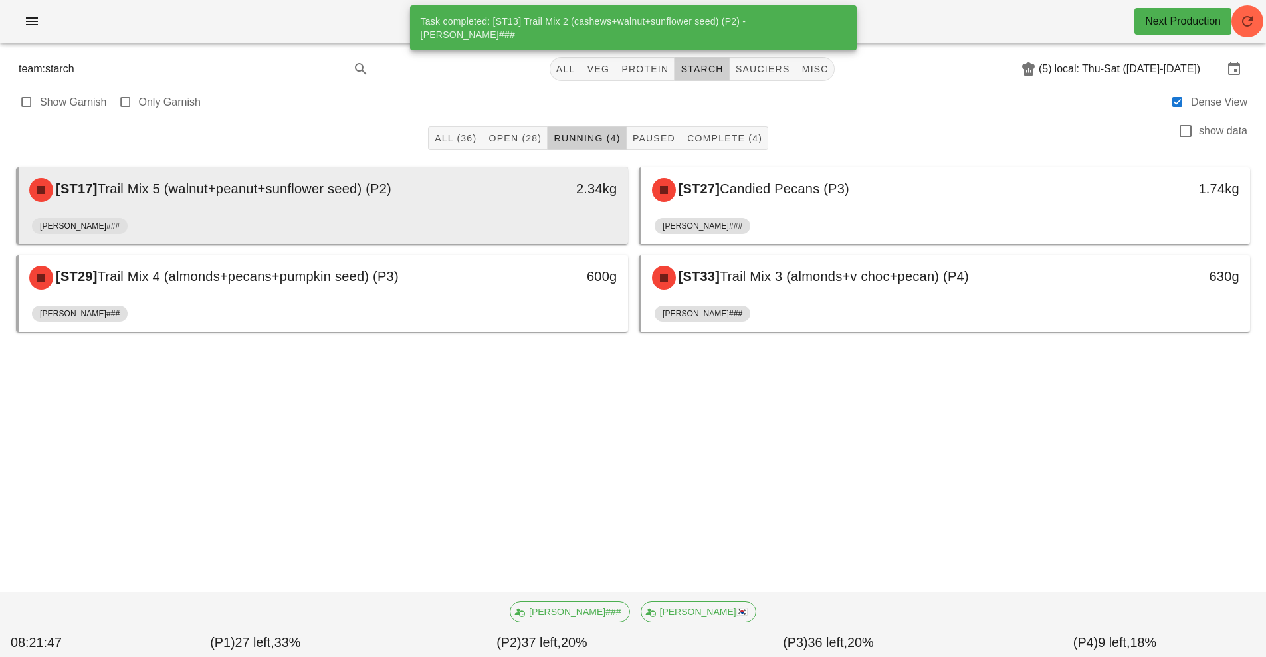
click at [494, 209] on div "2.34kg" at bounding box center [549, 190] width 151 height 40
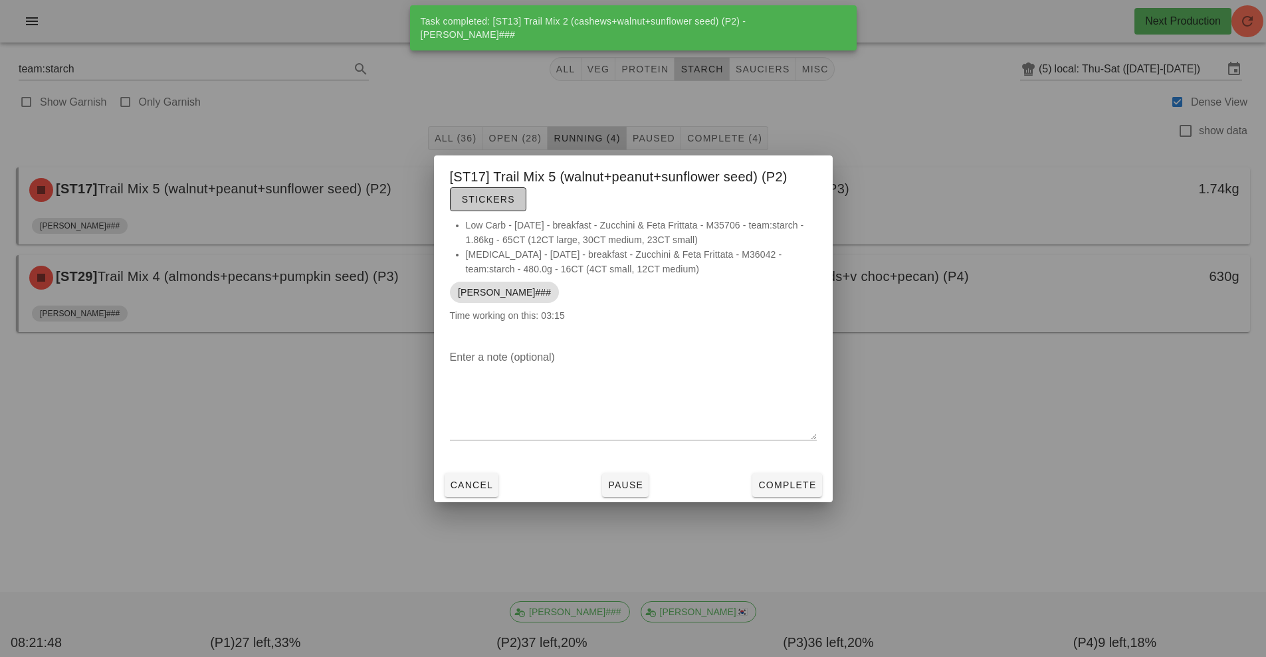
click at [494, 209] on button "Stickers" at bounding box center [488, 199] width 76 height 24
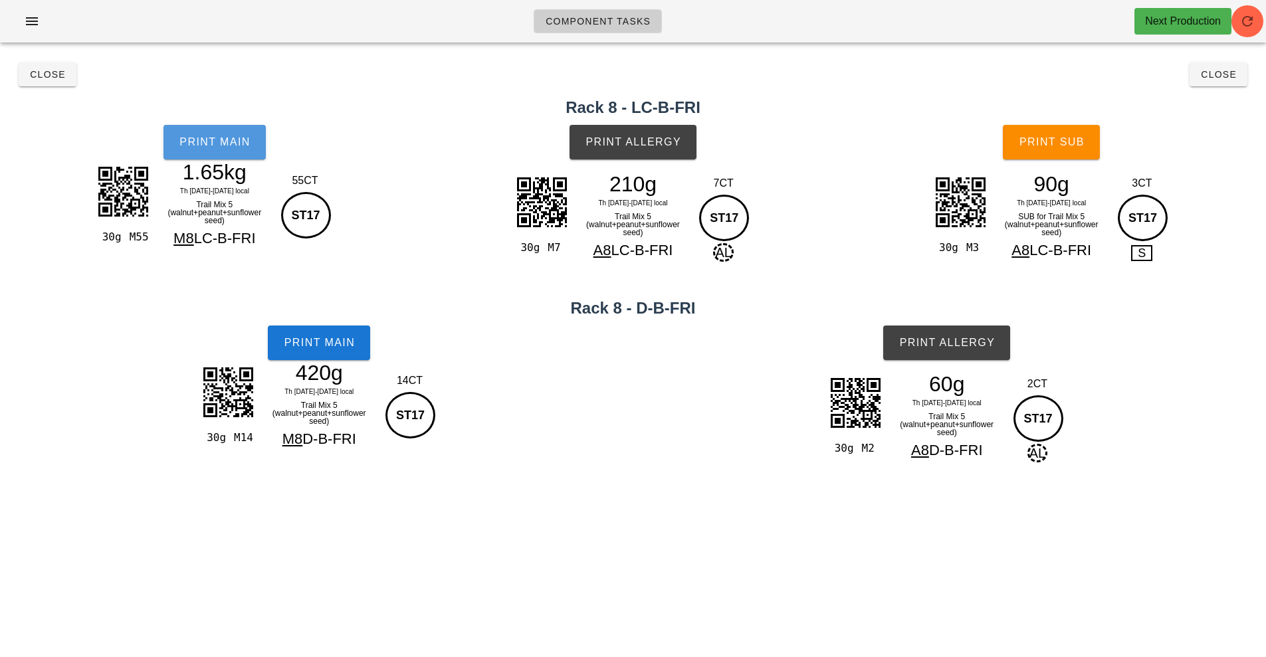
click at [210, 150] on button "Print Main" at bounding box center [214, 142] width 102 height 35
click at [632, 151] on button "Print Allergy" at bounding box center [632, 142] width 127 height 35
click at [332, 337] on span "Print Main" at bounding box center [319, 343] width 72 height 12
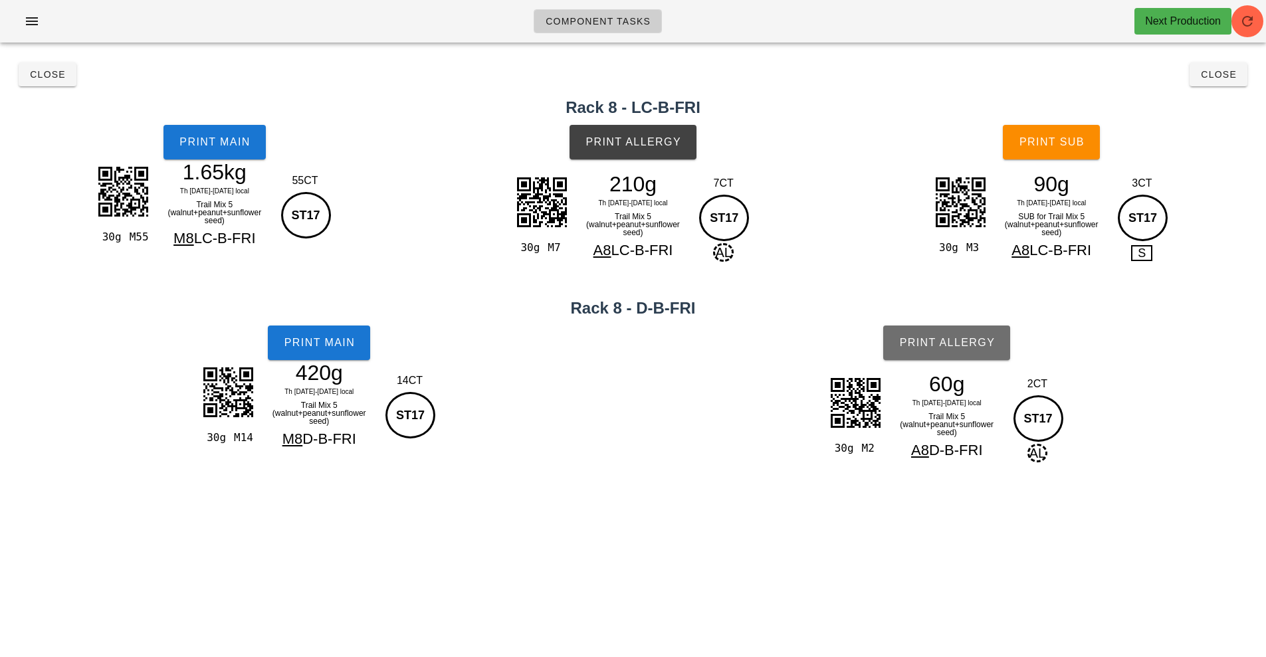
click at [952, 336] on button "Print Allergy" at bounding box center [946, 343] width 127 height 35
click at [1041, 151] on button "Print Sub" at bounding box center [1051, 142] width 97 height 35
click at [47, 75] on span "Close" at bounding box center [47, 74] width 37 height 11
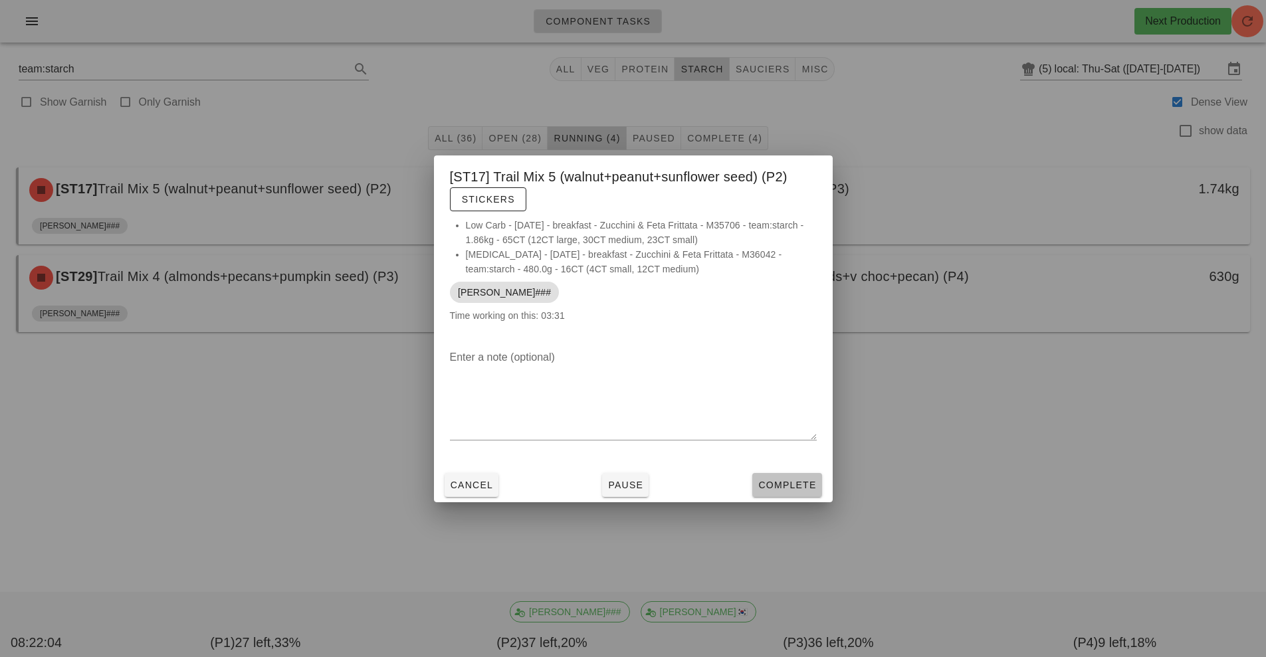
click at [781, 484] on span "Complete" at bounding box center [786, 485] width 58 height 11
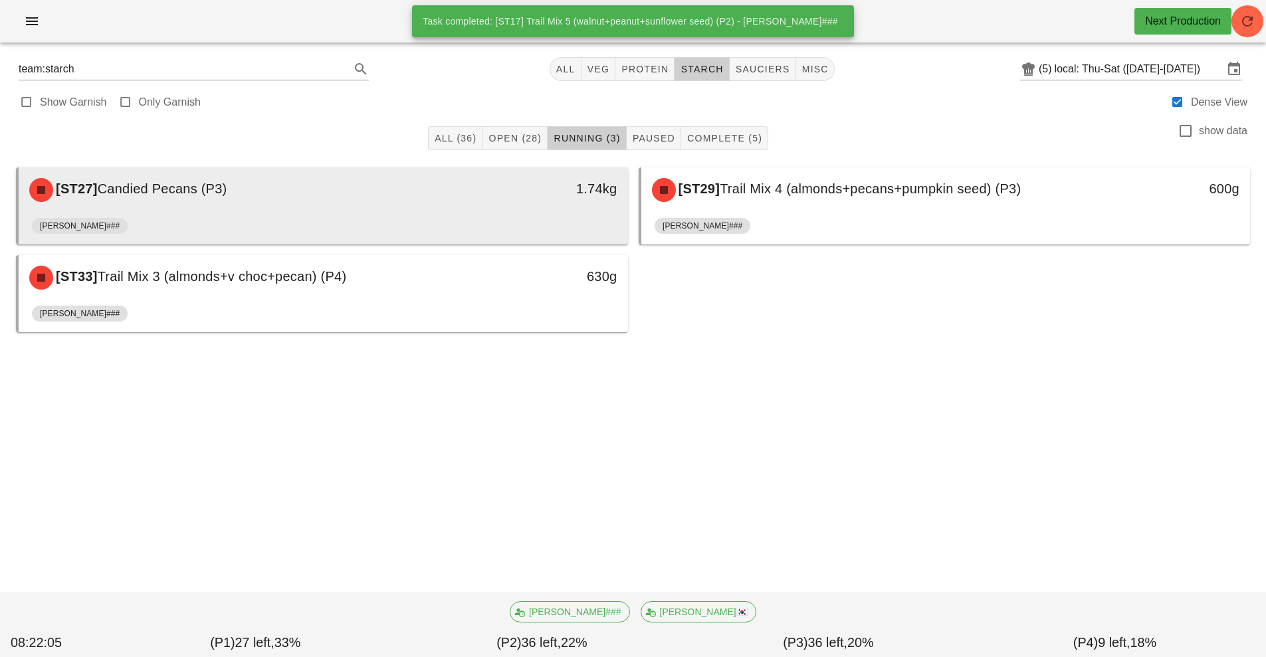
click at [390, 209] on div "[ST27] Candied Pecans (P3)" at bounding box center [247, 190] width 452 height 40
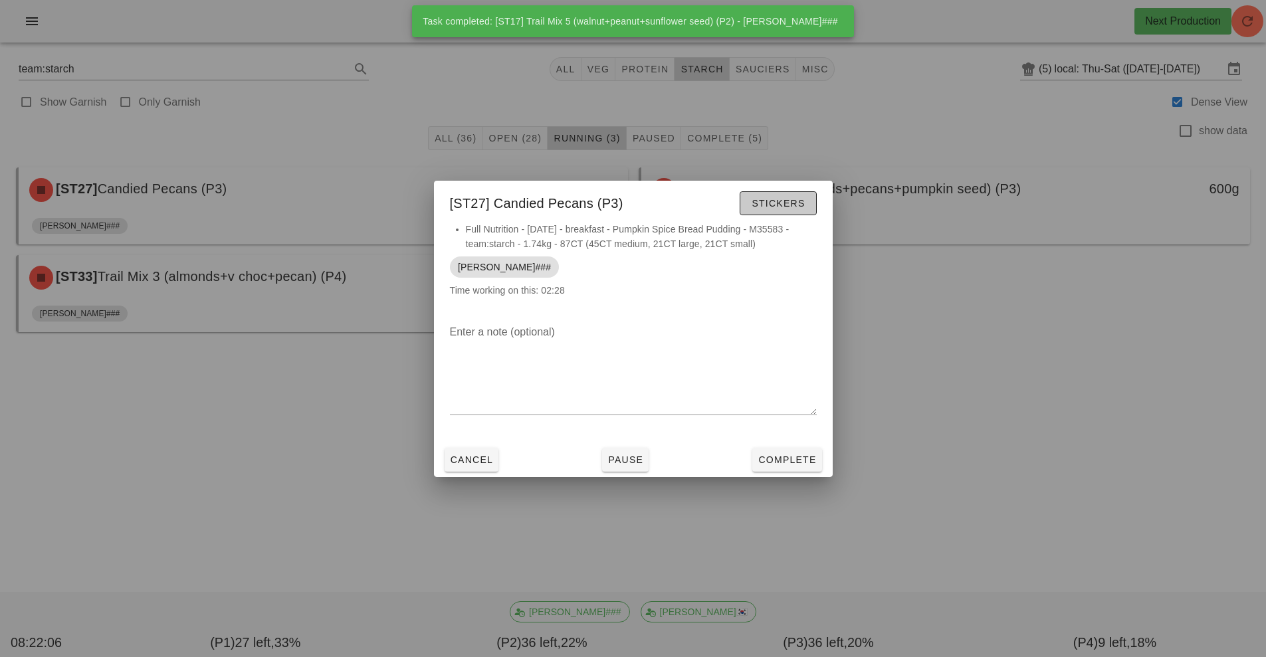
click at [767, 212] on button "Stickers" at bounding box center [777, 203] width 76 height 24
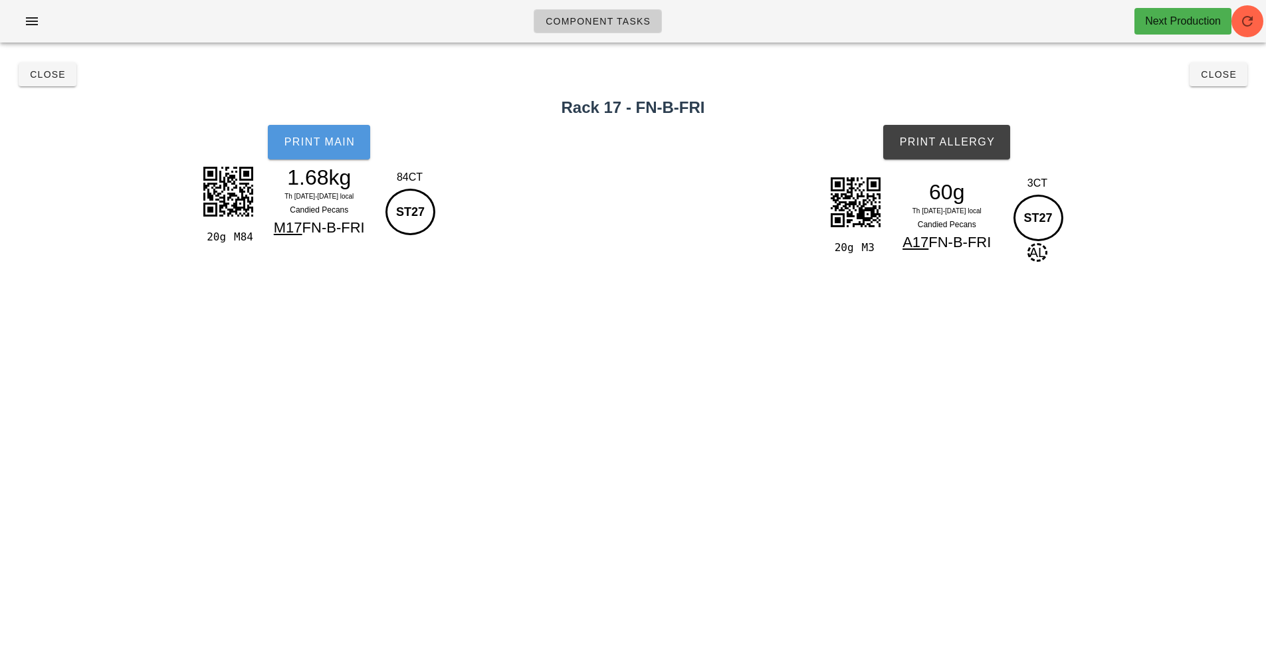
click at [320, 139] on span "Print Main" at bounding box center [319, 142] width 72 height 12
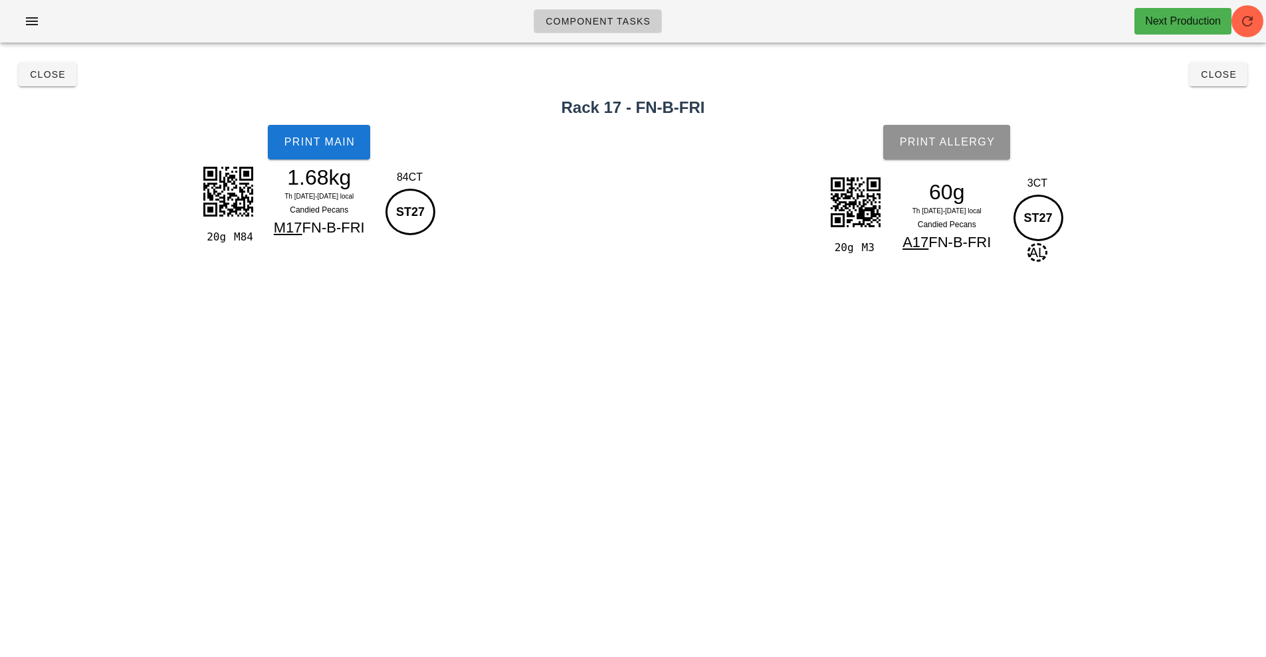
click at [940, 128] on button "Print Allergy" at bounding box center [946, 142] width 127 height 35
click at [48, 73] on span "Close" at bounding box center [47, 74] width 37 height 11
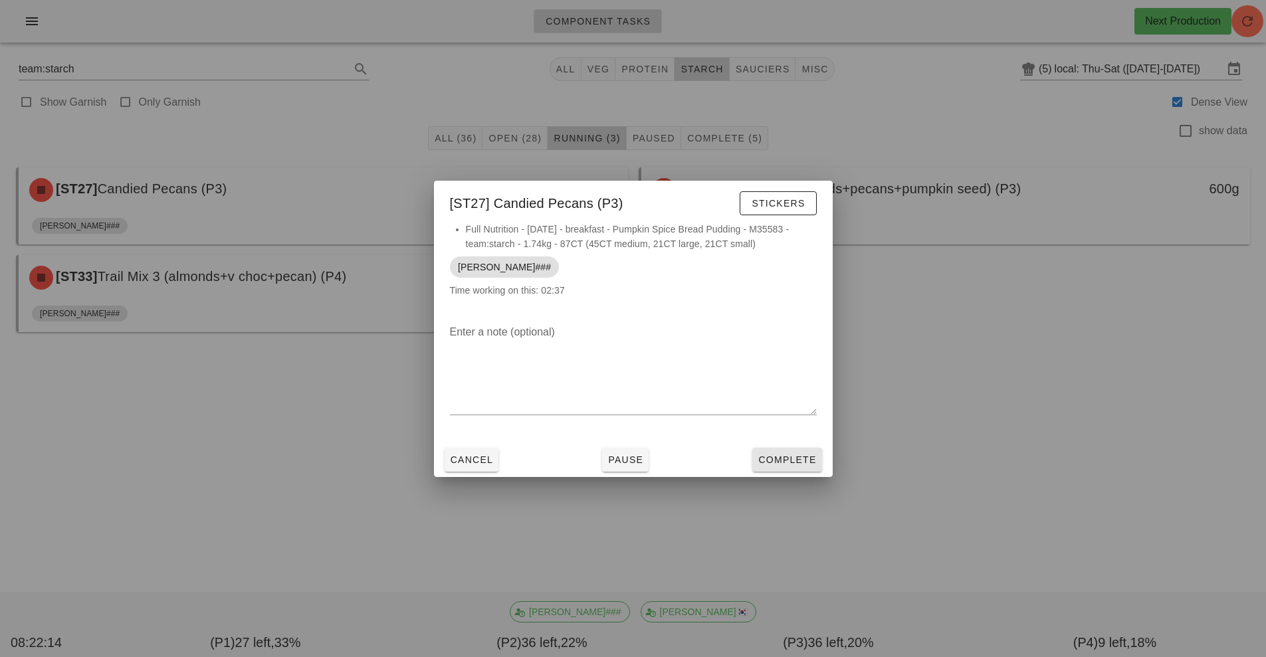
click at [759, 468] on button "Complete" at bounding box center [786, 460] width 69 height 24
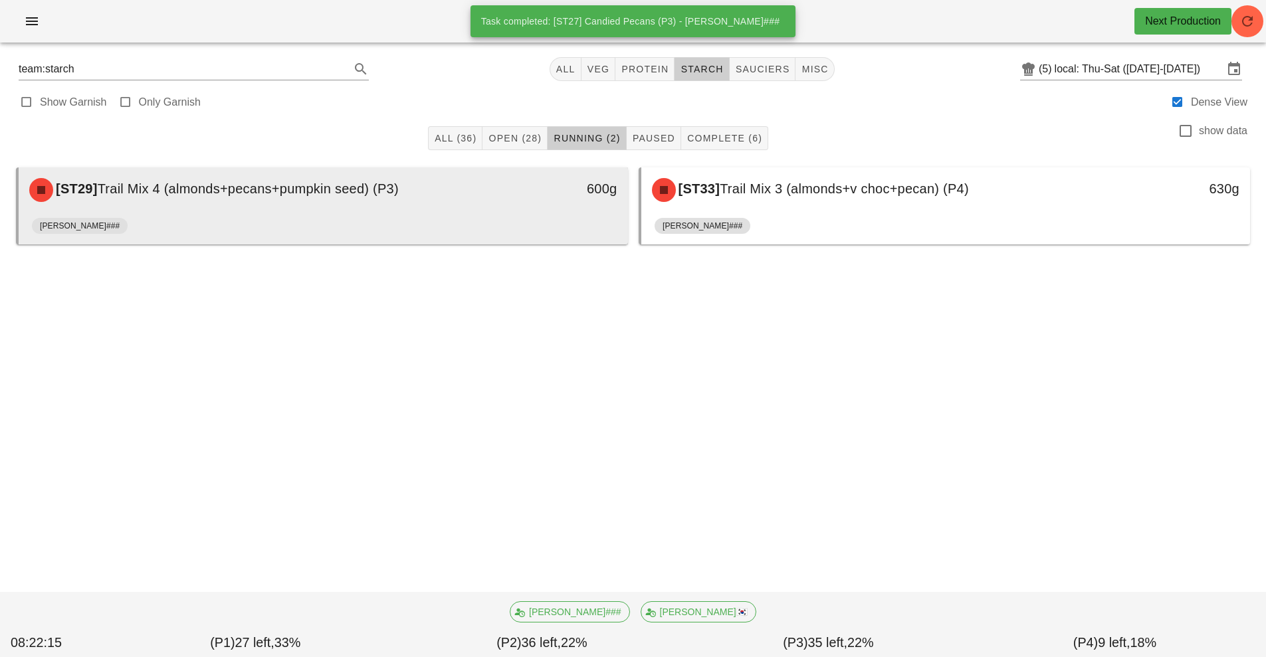
click at [465, 208] on div "[ST29] Trail Mix 4 (almonds+pecans+pumpkin seed) (P3)" at bounding box center [247, 190] width 452 height 40
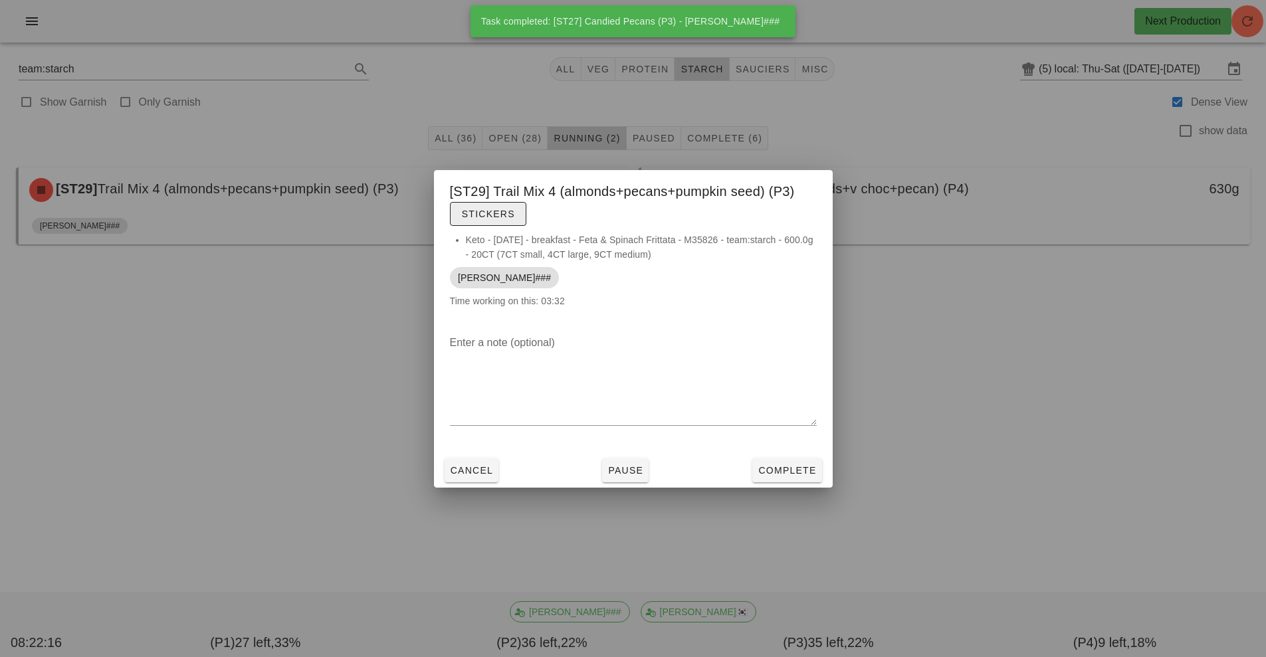
click at [500, 217] on span "Stickers" at bounding box center [488, 214] width 54 height 11
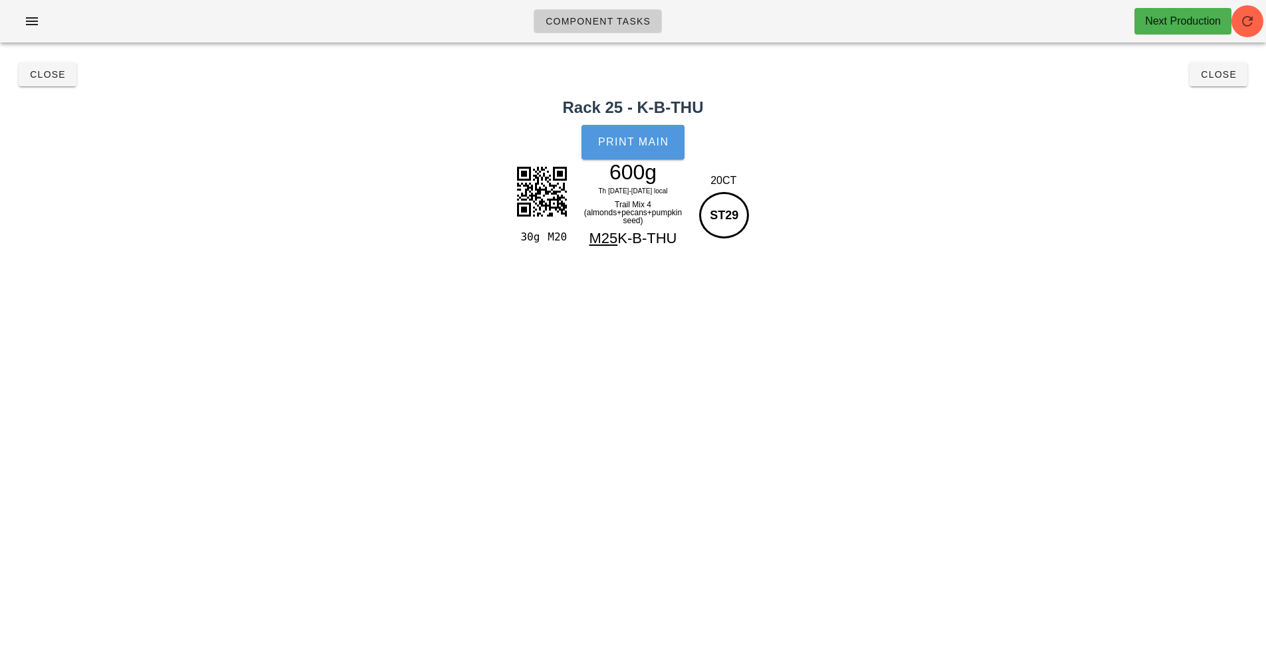
click at [625, 151] on button "Print Main" at bounding box center [632, 142] width 102 height 35
click at [36, 64] on button "Close" at bounding box center [48, 74] width 58 height 24
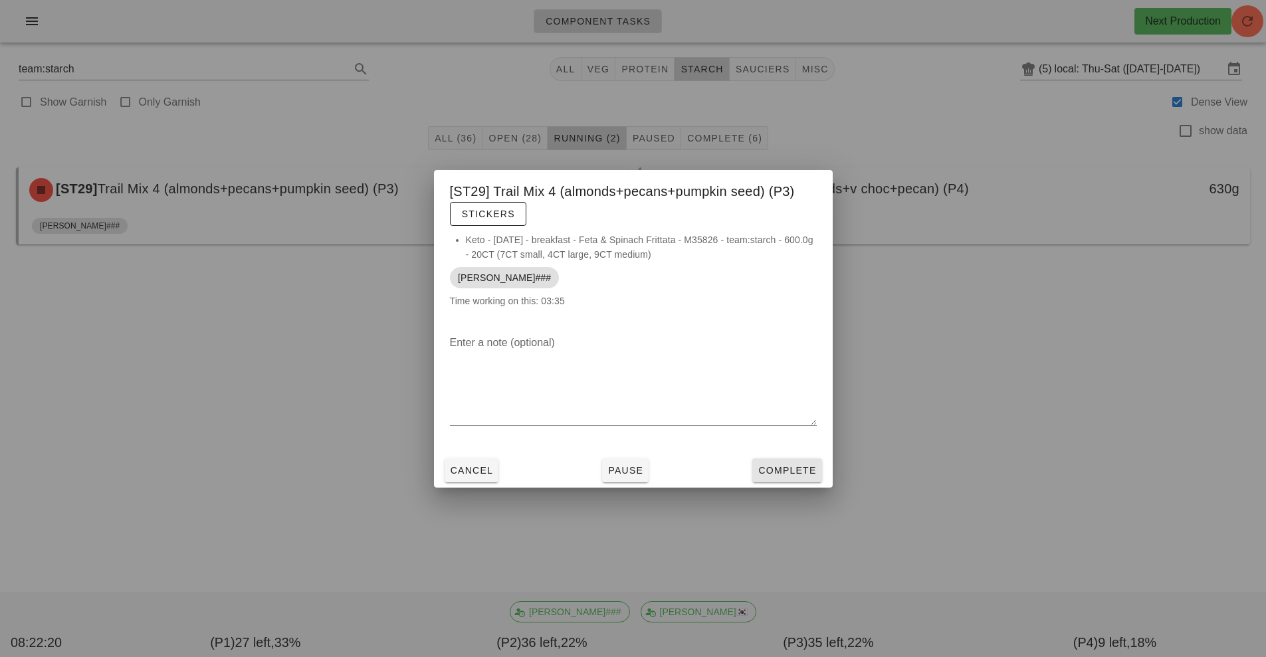
click at [797, 461] on button "Complete" at bounding box center [786, 470] width 69 height 24
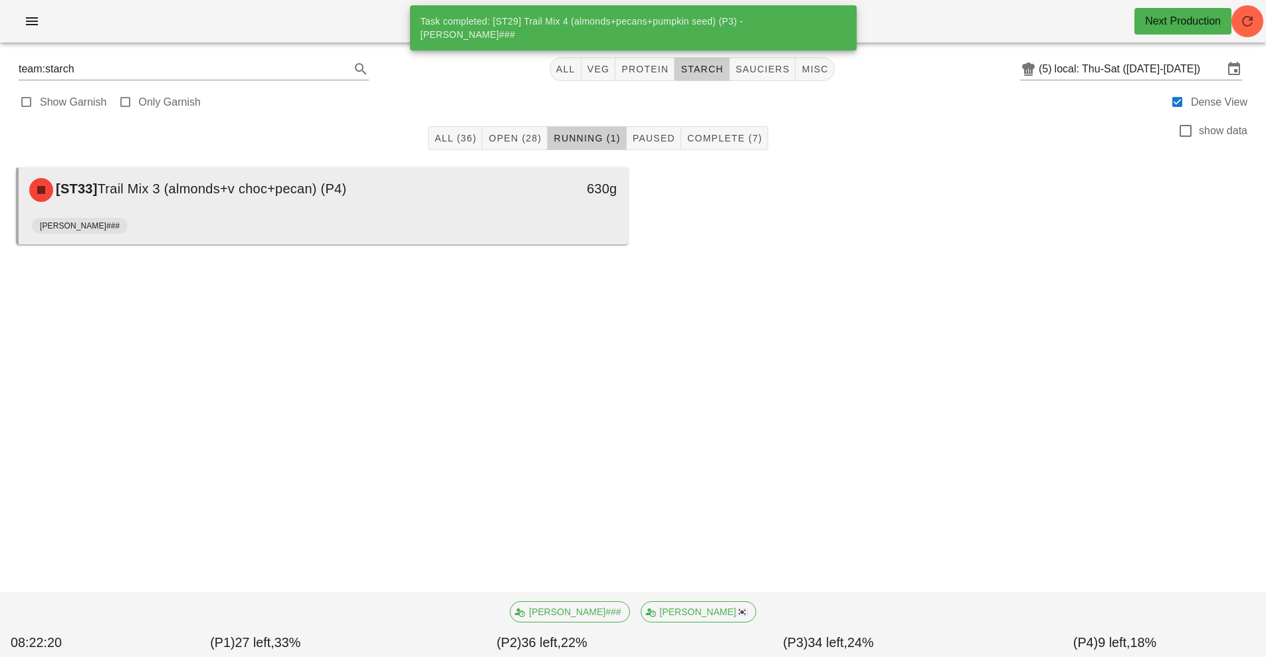
click at [425, 221] on div "[PERSON_NAME]###" at bounding box center [323, 229] width 583 height 32
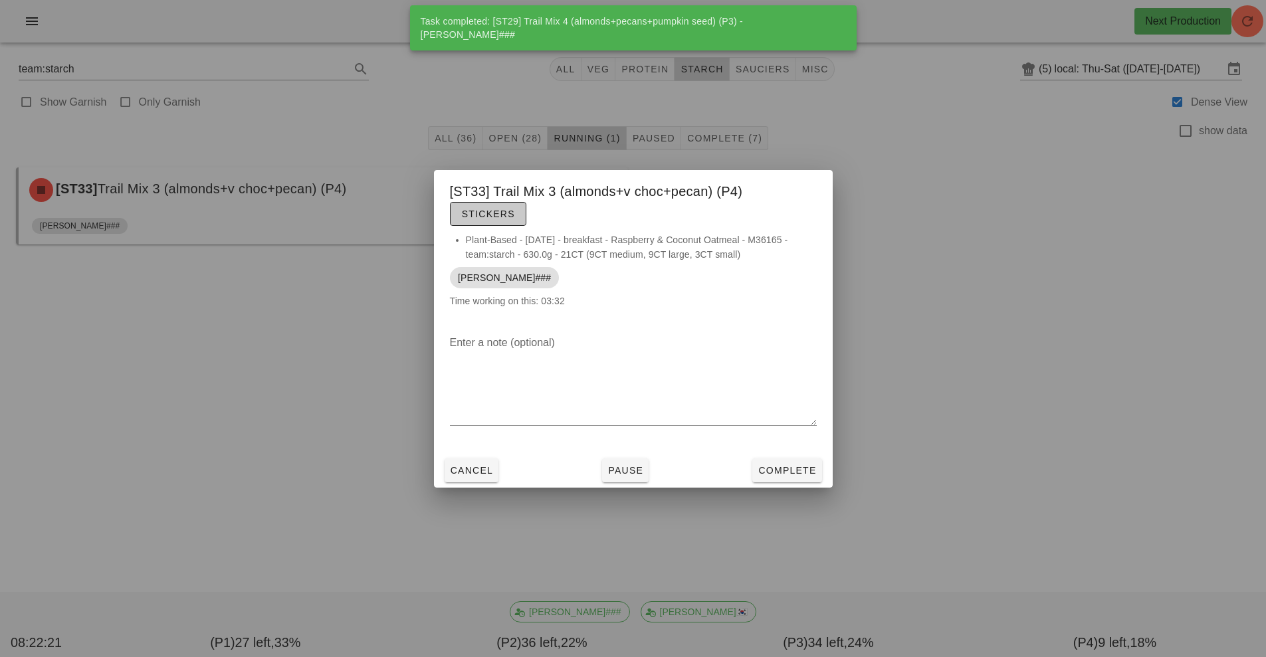
click at [489, 223] on button "Stickers" at bounding box center [488, 214] width 76 height 24
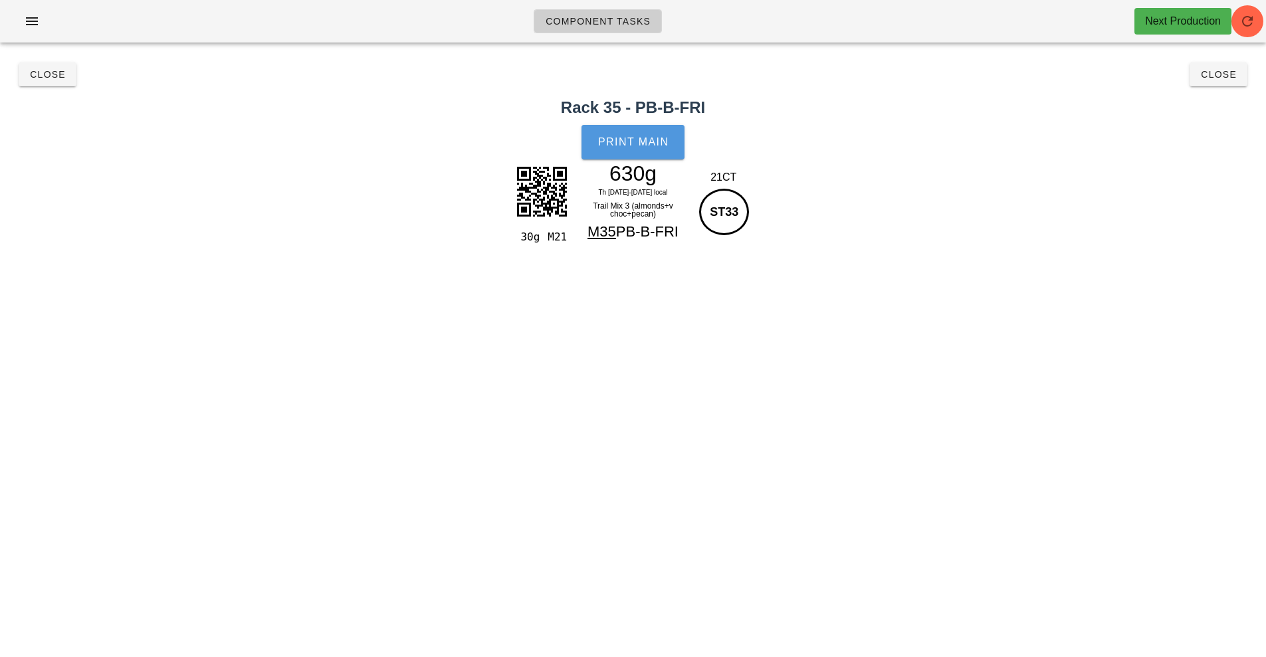
click at [650, 148] on button "Print Main" at bounding box center [632, 142] width 102 height 35
click at [57, 77] on span "Close" at bounding box center [47, 74] width 37 height 11
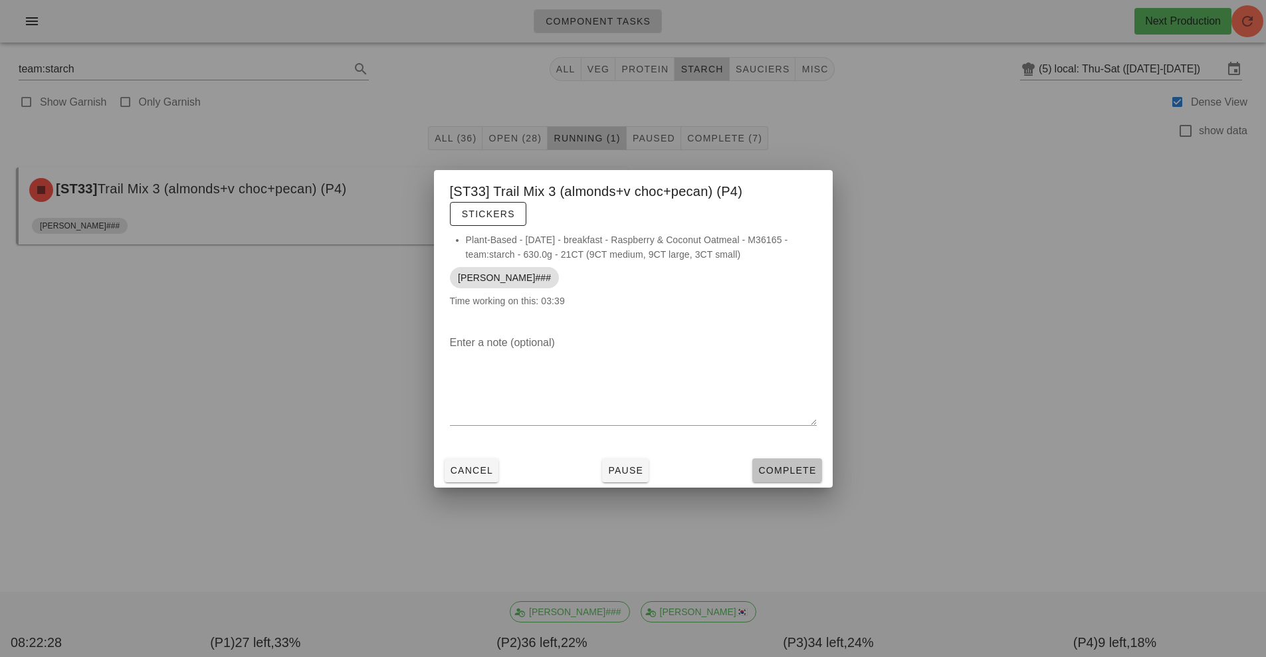
click at [787, 459] on button "Complete" at bounding box center [786, 470] width 69 height 24
